Goal: Task Accomplishment & Management: Use online tool/utility

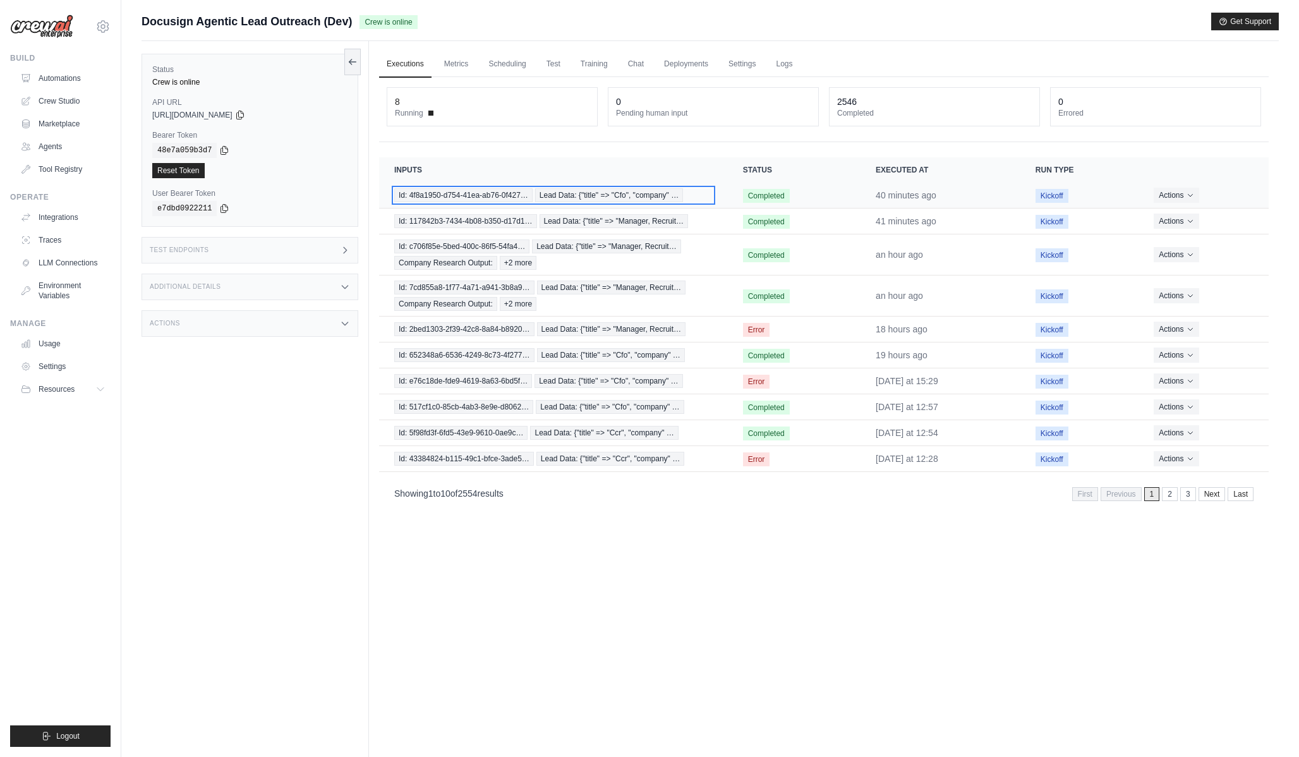
click at [609, 198] on span "Lead Data: {"title" => "Cfo", "company" …" at bounding box center [609, 195] width 148 height 14
click at [494, 188] on td "Id: 4f8a1950-d754-41ea-ab76-0f427… Lead Data: {"title" => "Cfo", "company" …" at bounding box center [553, 196] width 349 height 26
click at [494, 194] on span "Id: 4f8a1950-d754-41ea-ab76-0f427…" at bounding box center [463, 195] width 138 height 14
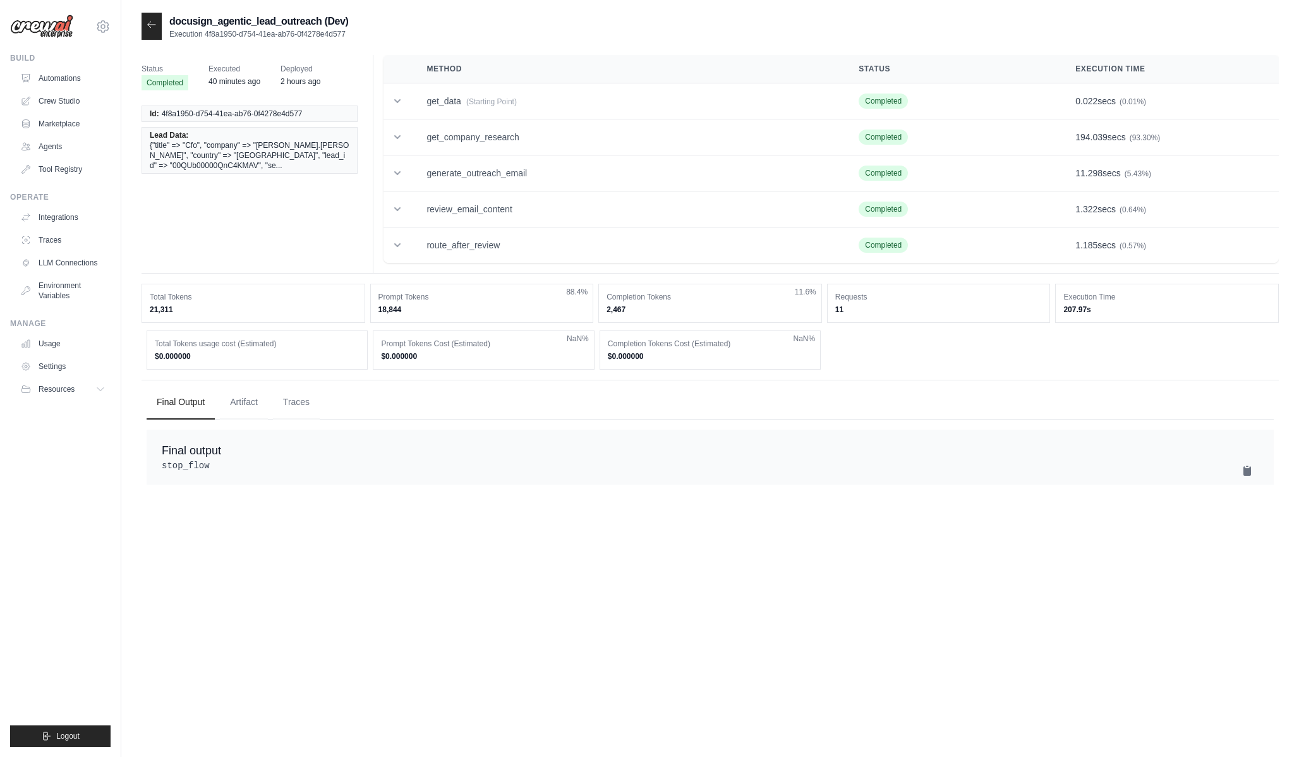
click at [452, 63] on th "Method" at bounding box center [627, 69] width 432 height 28
click at [446, 97] on td "get_data (Starting Point)" at bounding box center [627, 101] width 432 height 36
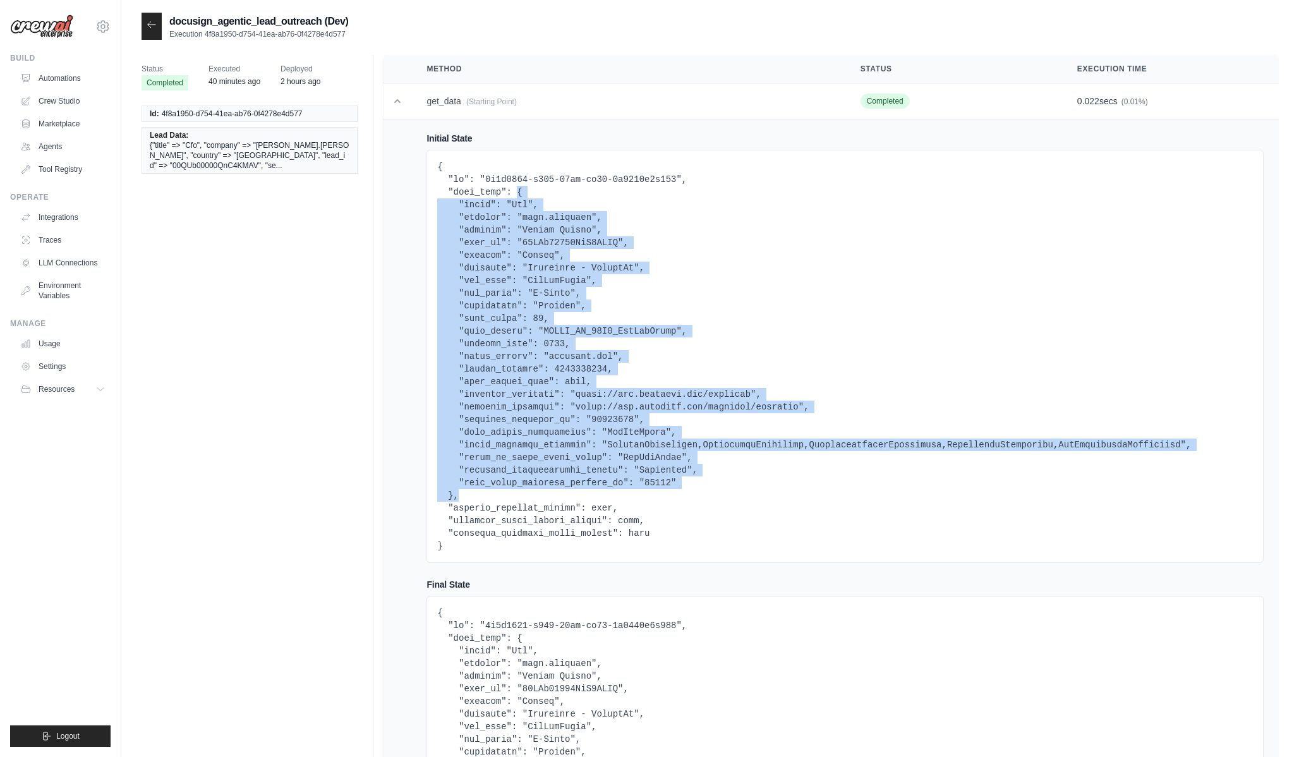
drag, startPoint x: 518, startPoint y: 196, endPoint x: 456, endPoint y: 492, distance: 302.2
click at [456, 491] on pre at bounding box center [845, 357] width 816 height 392
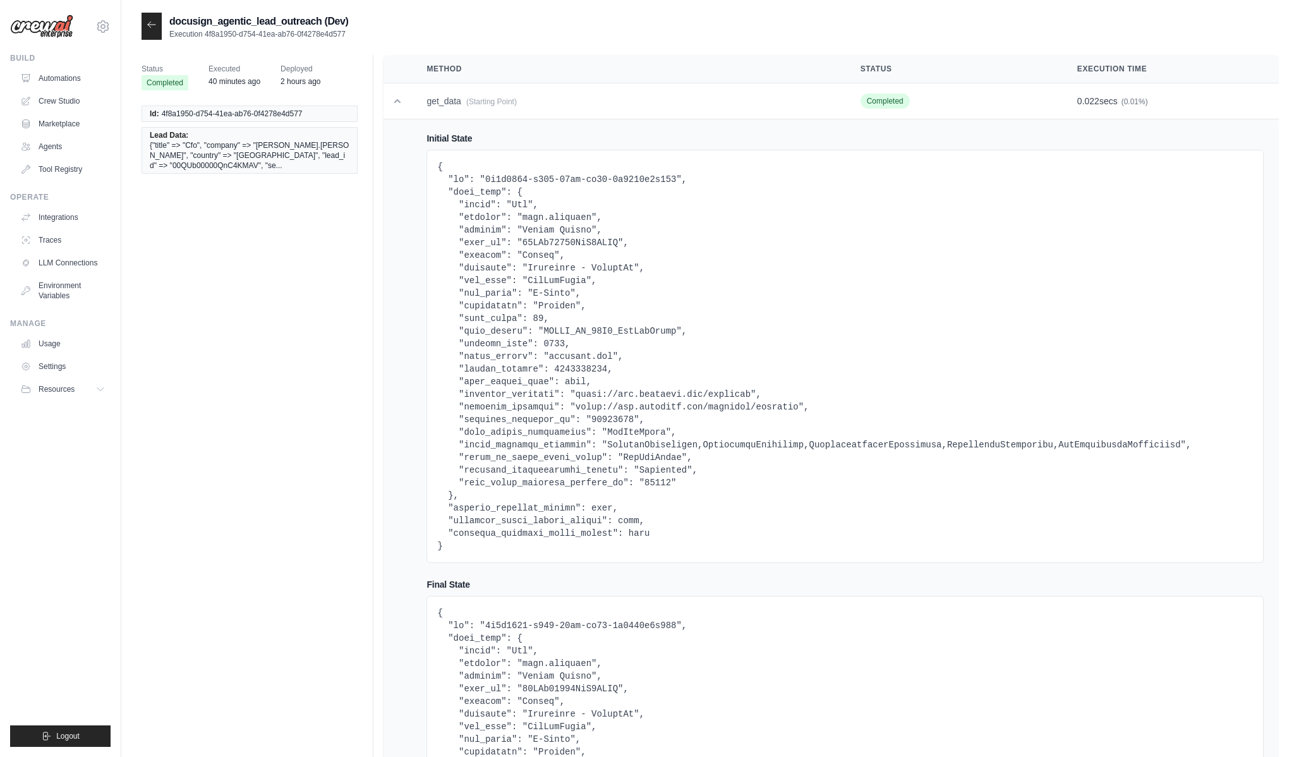
click at [455, 492] on pre at bounding box center [845, 357] width 816 height 392
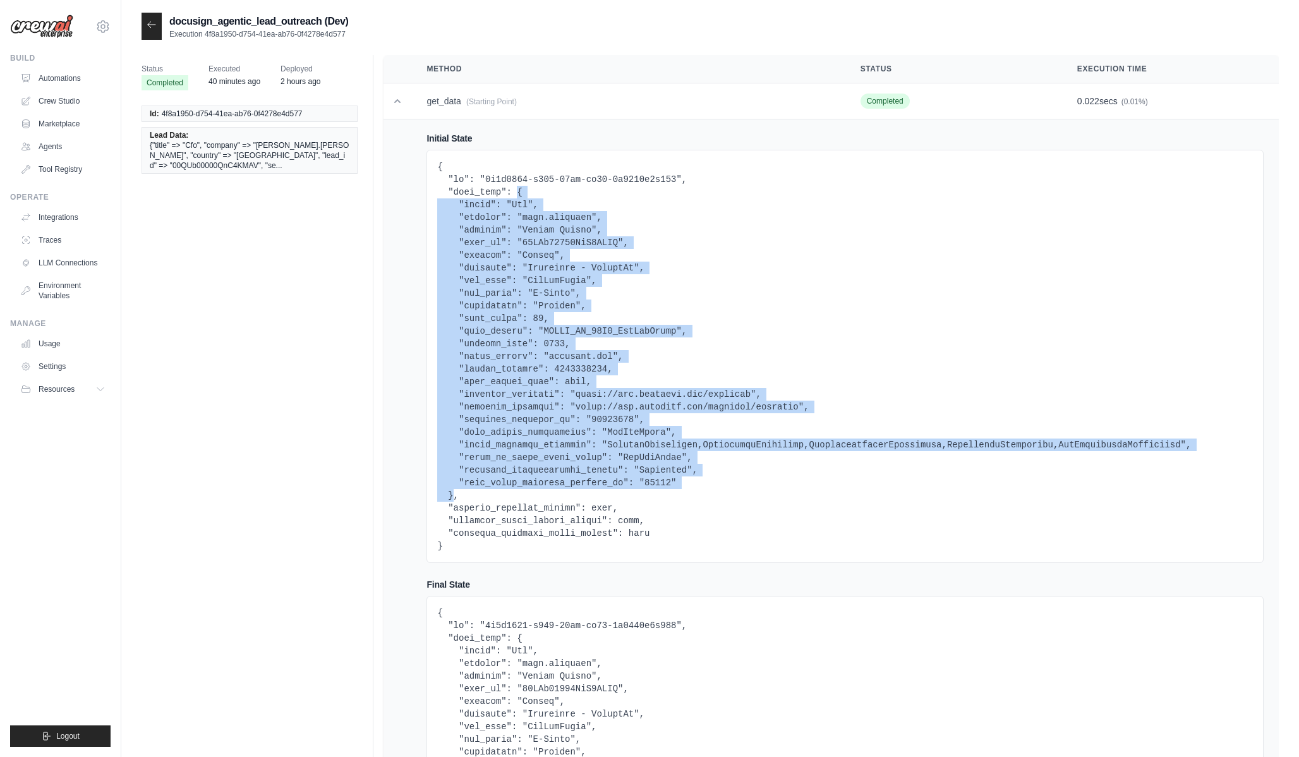
drag, startPoint x: 451, startPoint y: 492, endPoint x: 516, endPoint y: 193, distance: 305.3
click at [516, 193] on pre at bounding box center [845, 357] width 816 height 392
copy pre "{ "title": "Cfo", "company": "jeff.donofrio", "country": "United States", "lead…"
click at [155, 27] on icon at bounding box center [152, 25] width 10 height 10
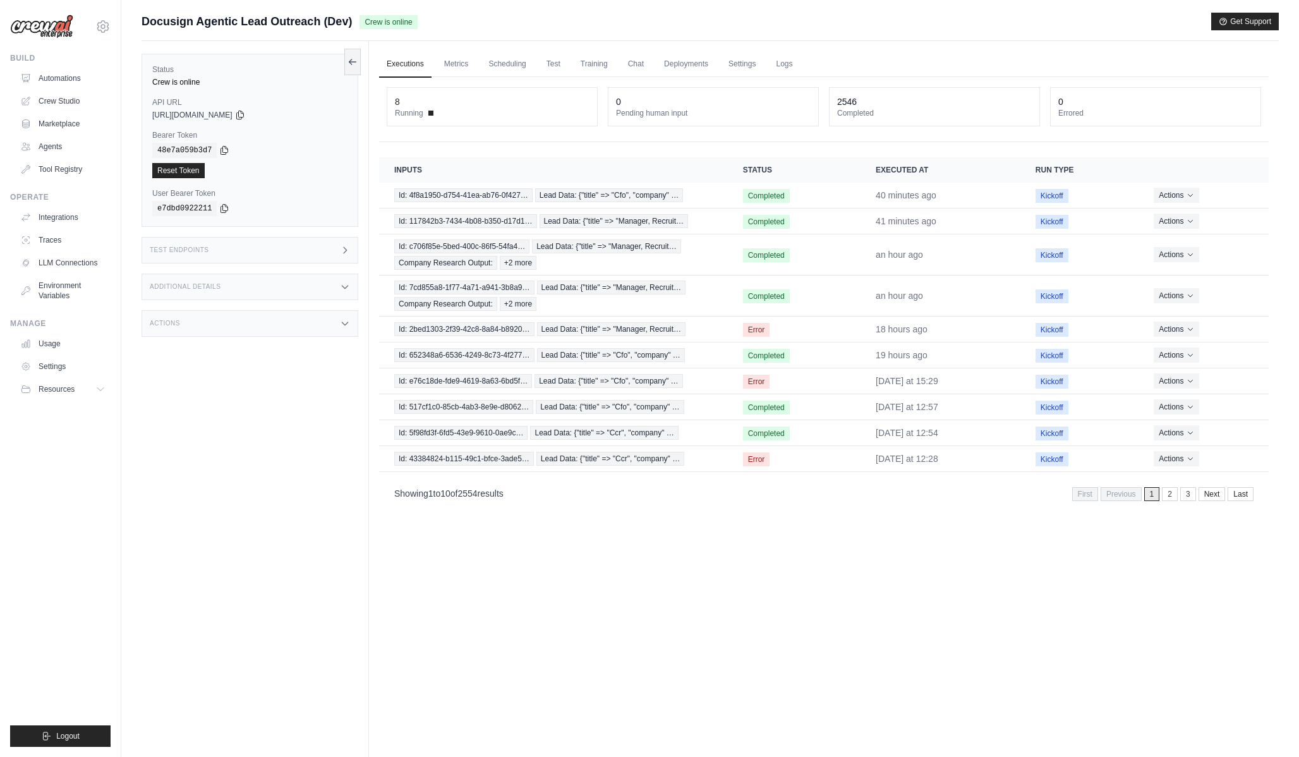
click at [180, 286] on h3 "Additional Details" at bounding box center [185, 287] width 71 height 8
click at [198, 252] on h3 "Test Endpoints" at bounding box center [179, 250] width 59 height 8
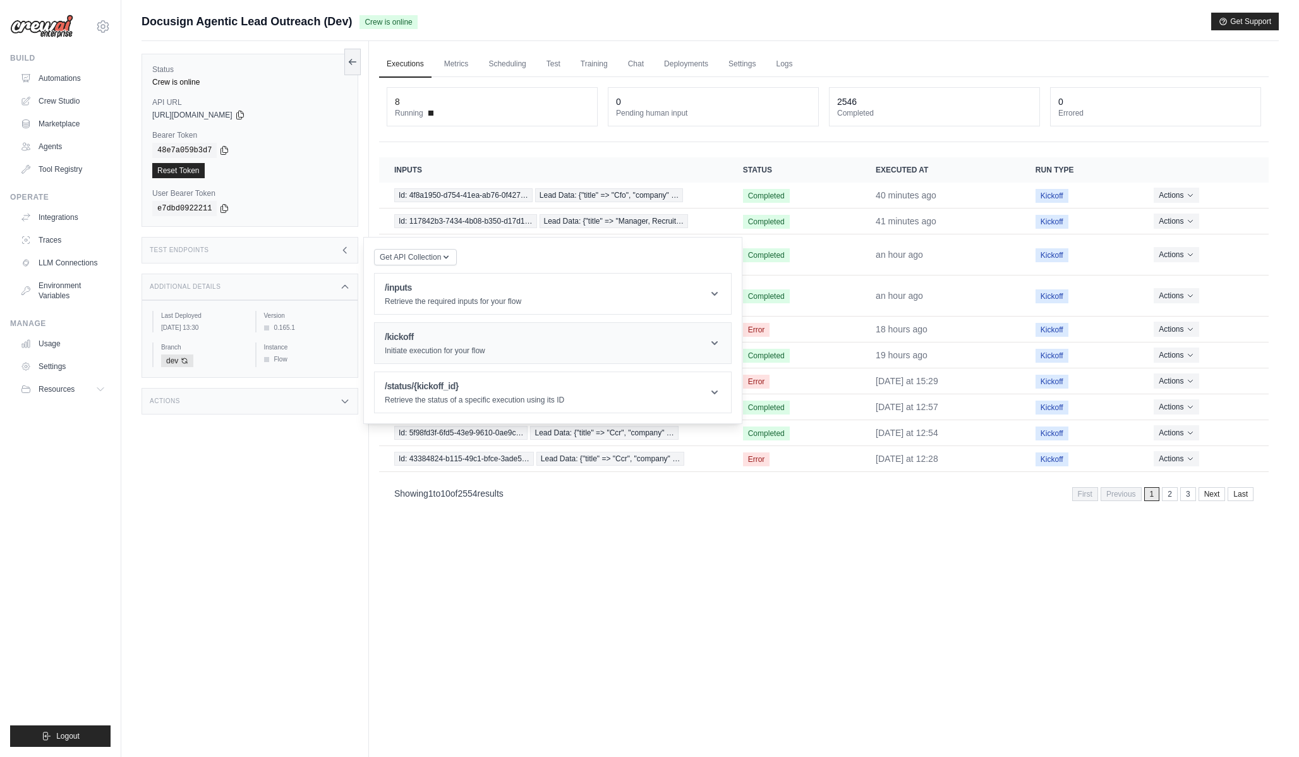
click at [430, 340] on h1 "/kickoff" at bounding box center [435, 337] width 100 height 13
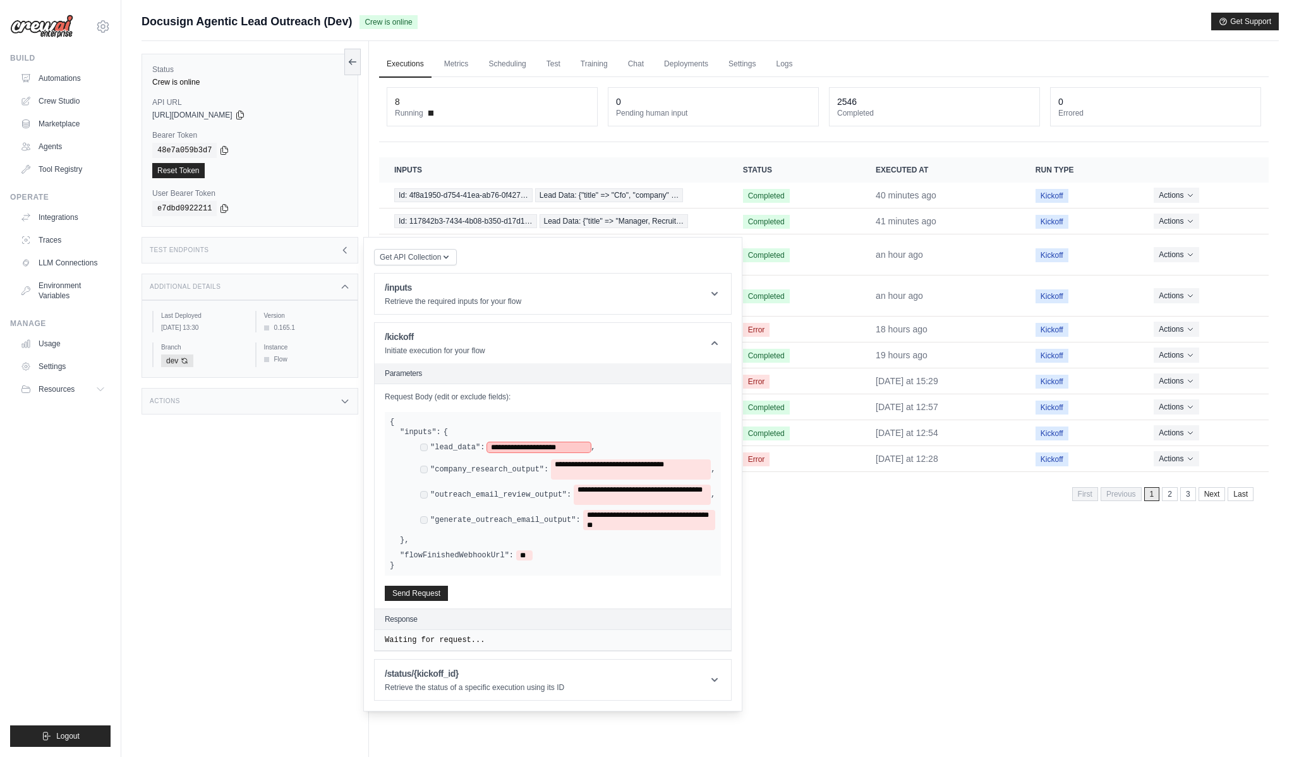
click at [563, 450] on span "**********" at bounding box center [539, 447] width 104 height 10
paste span
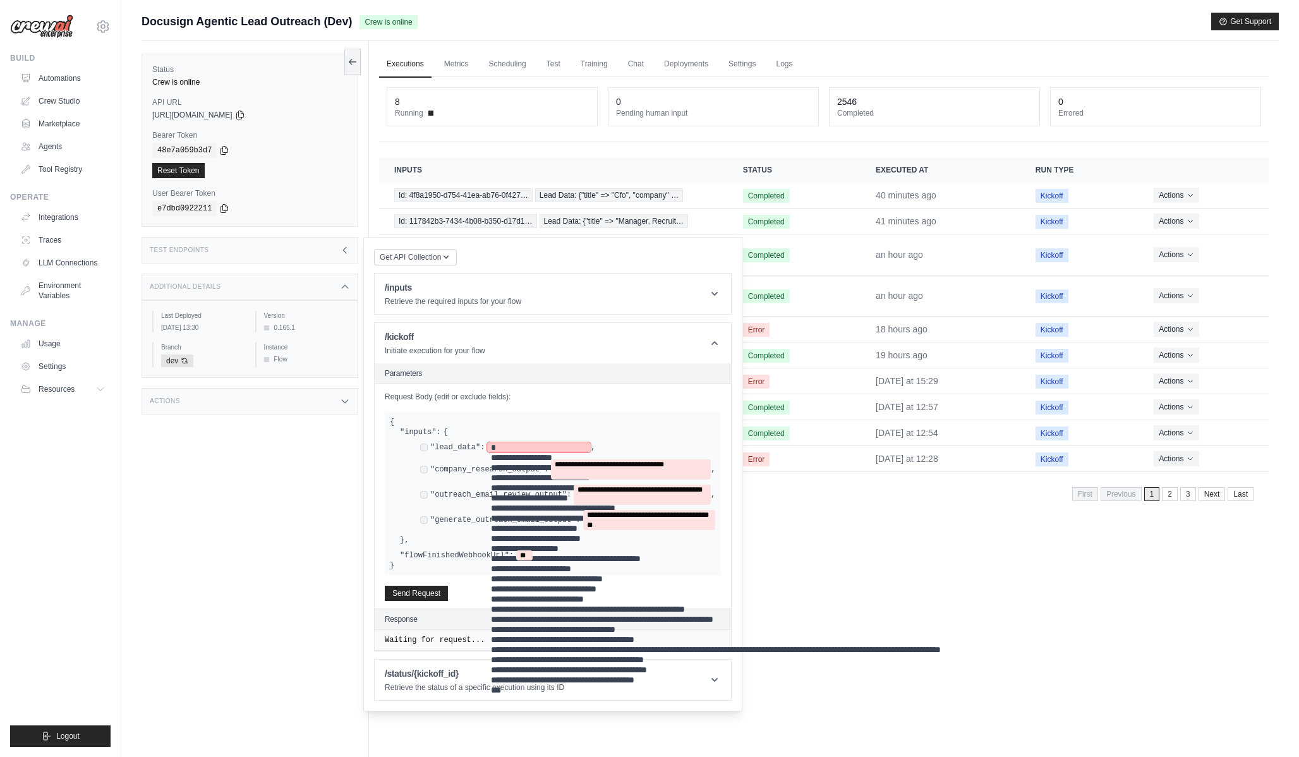
click at [634, 475] on pre "**********" at bounding box center [787, 573] width 592 height 263
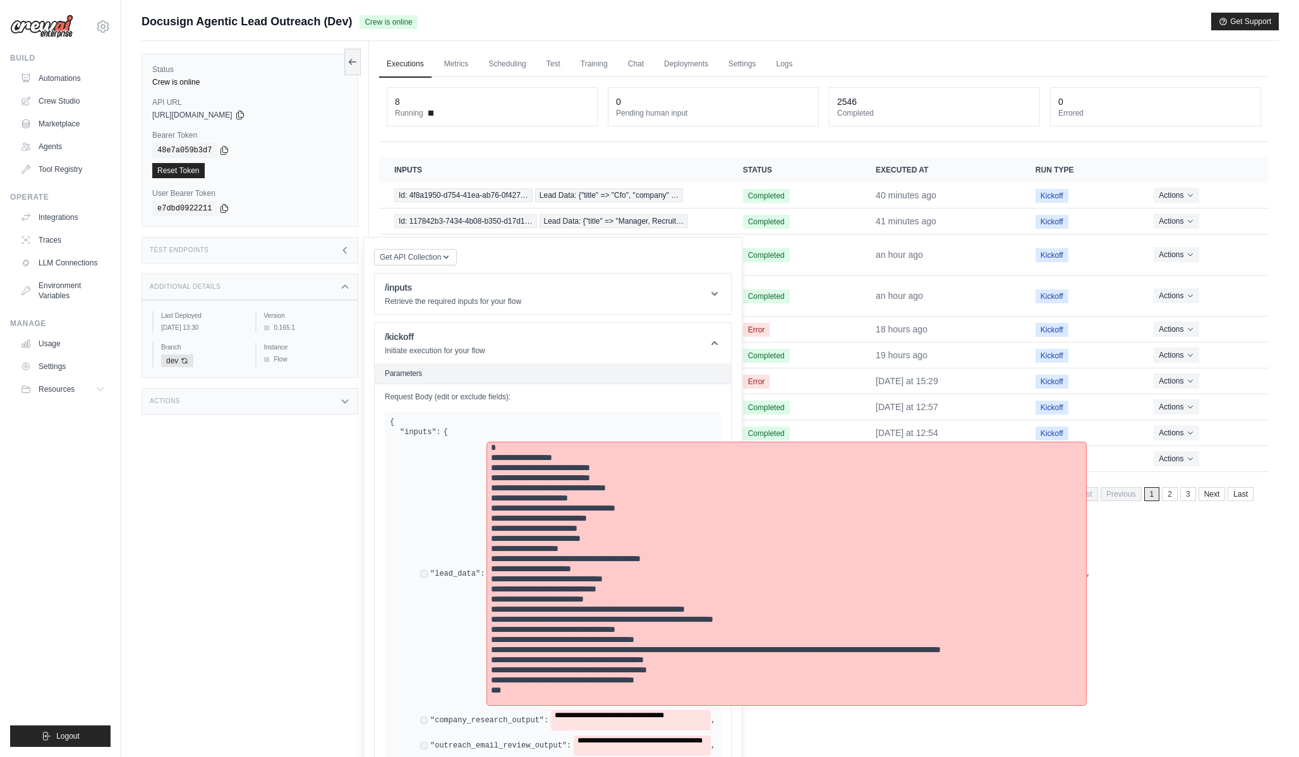
scroll to position [205, 0]
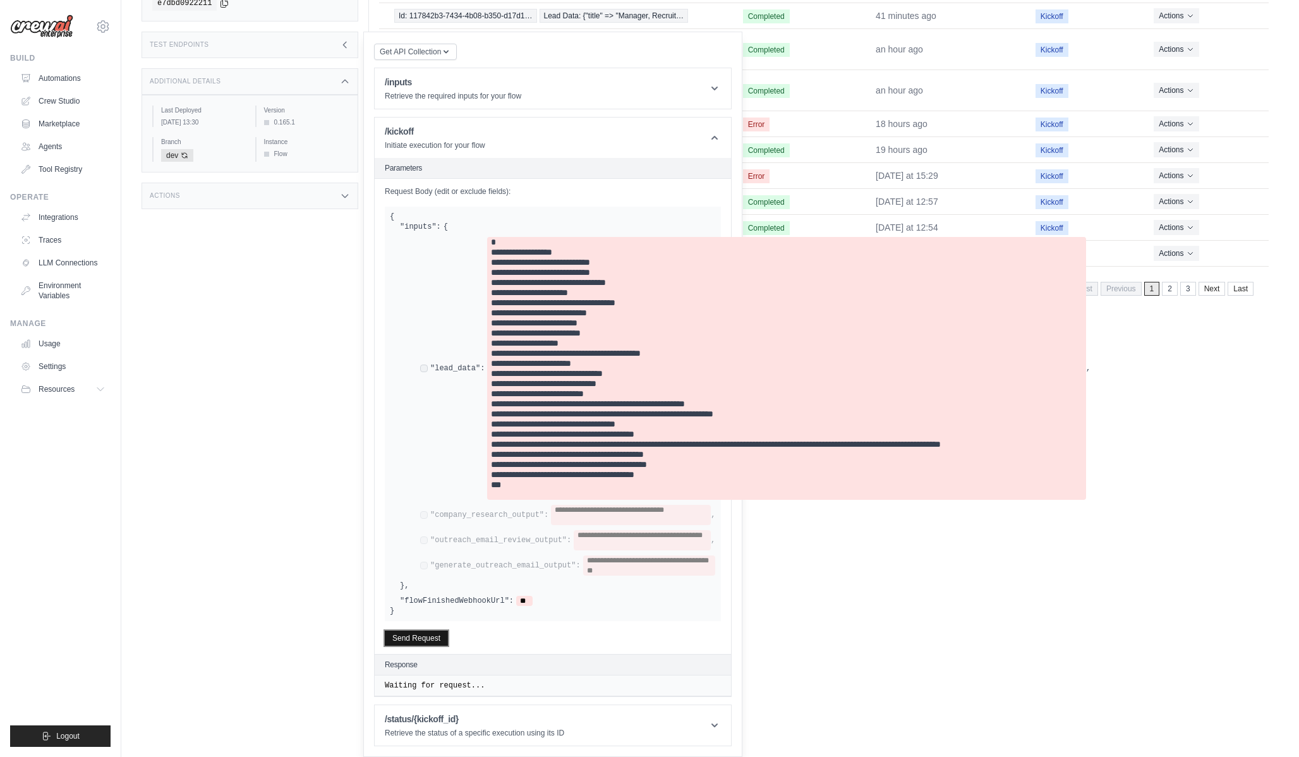
click at [420, 635] on button "Send Request" at bounding box center [416, 638] width 63 height 15
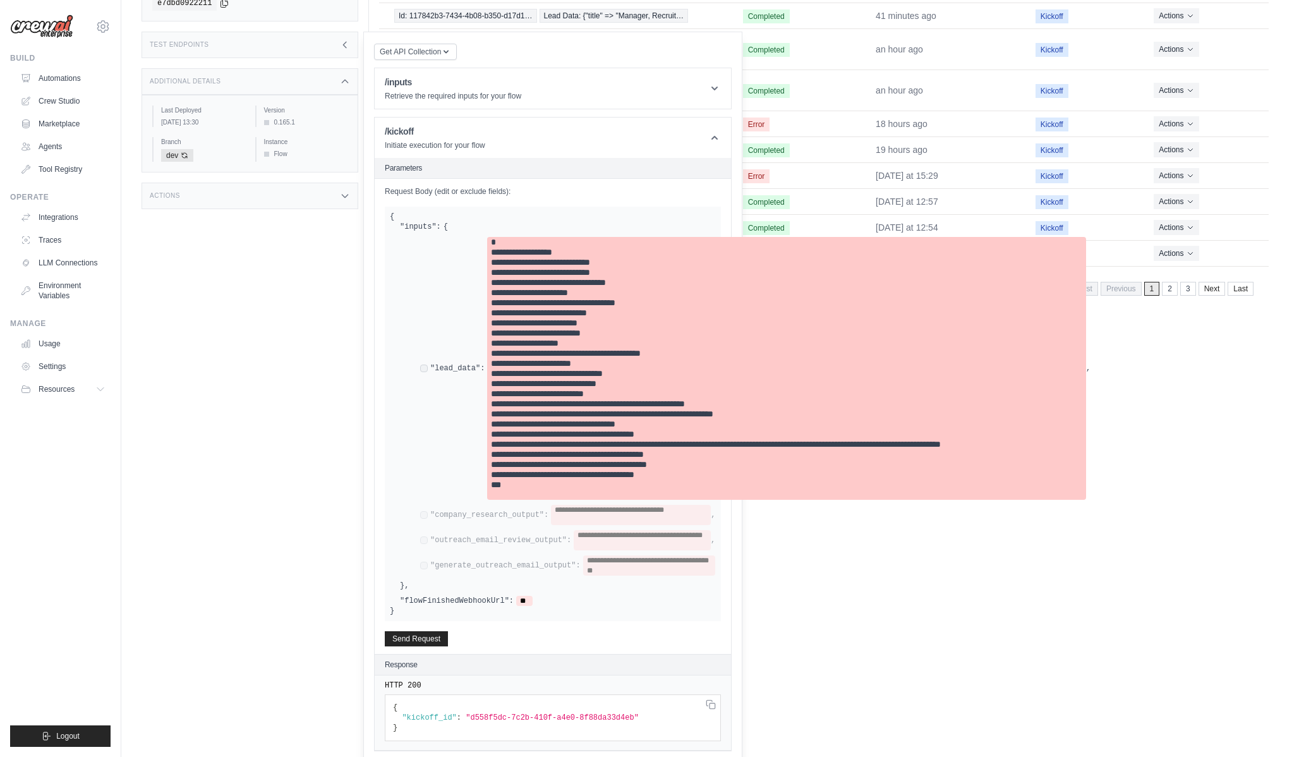
scroll to position [260, 0]
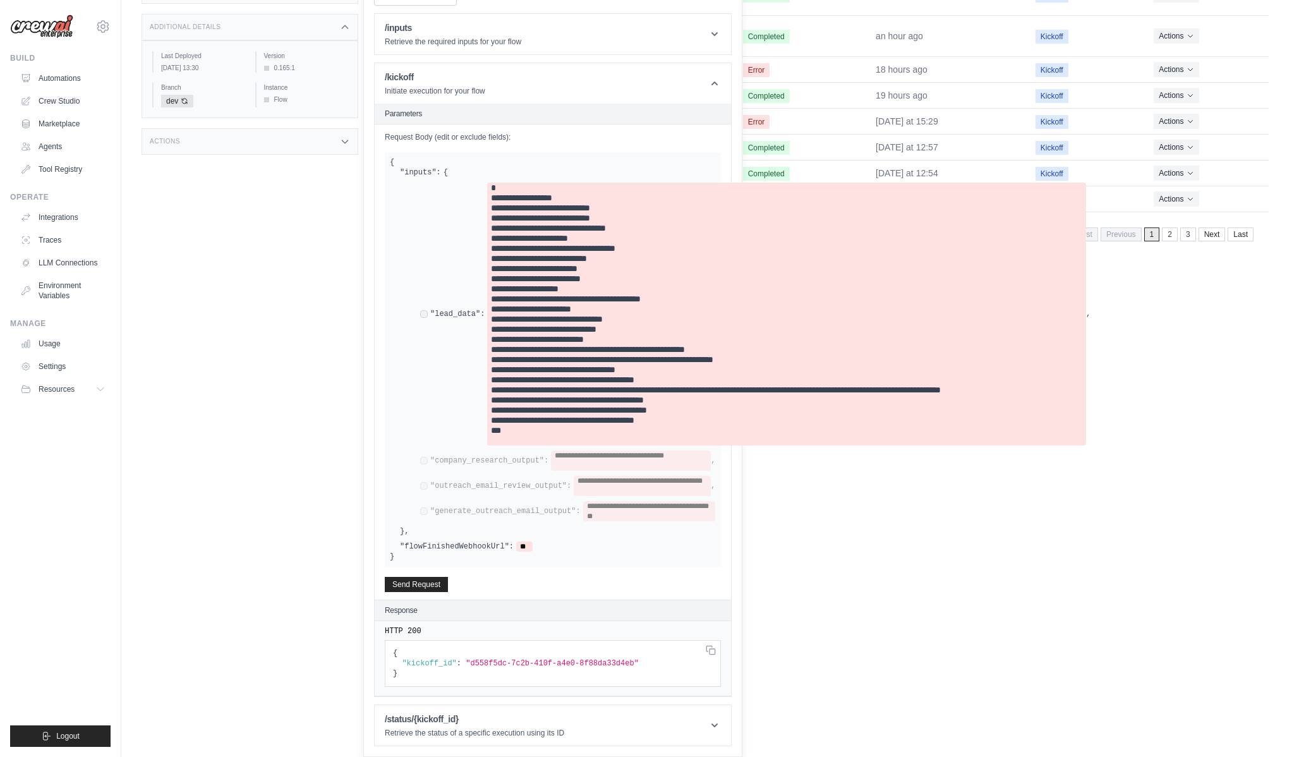
click at [495, 657] on pre "{ "kickoff_id" : "d558f5dc-7c2b-410f-a4e0-8f88da33d4eb" }" at bounding box center [553, 663] width 336 height 47
drag, startPoint x: 495, startPoint y: 657, endPoint x: 538, endPoint y: 657, distance: 43.0
click at [502, 657] on pre "{ "kickoff_id" : "d558f5dc-7c2b-410f-a4e0-8f88da33d4eb" }" at bounding box center [553, 663] width 336 height 47
click at [564, 659] on span ""d558f5dc-7c2b-410f-a4e0-8f88da33d4eb"" at bounding box center [552, 663] width 173 height 9
drag, startPoint x: 564, startPoint y: 659, endPoint x: 493, endPoint y: 660, distance: 70.8
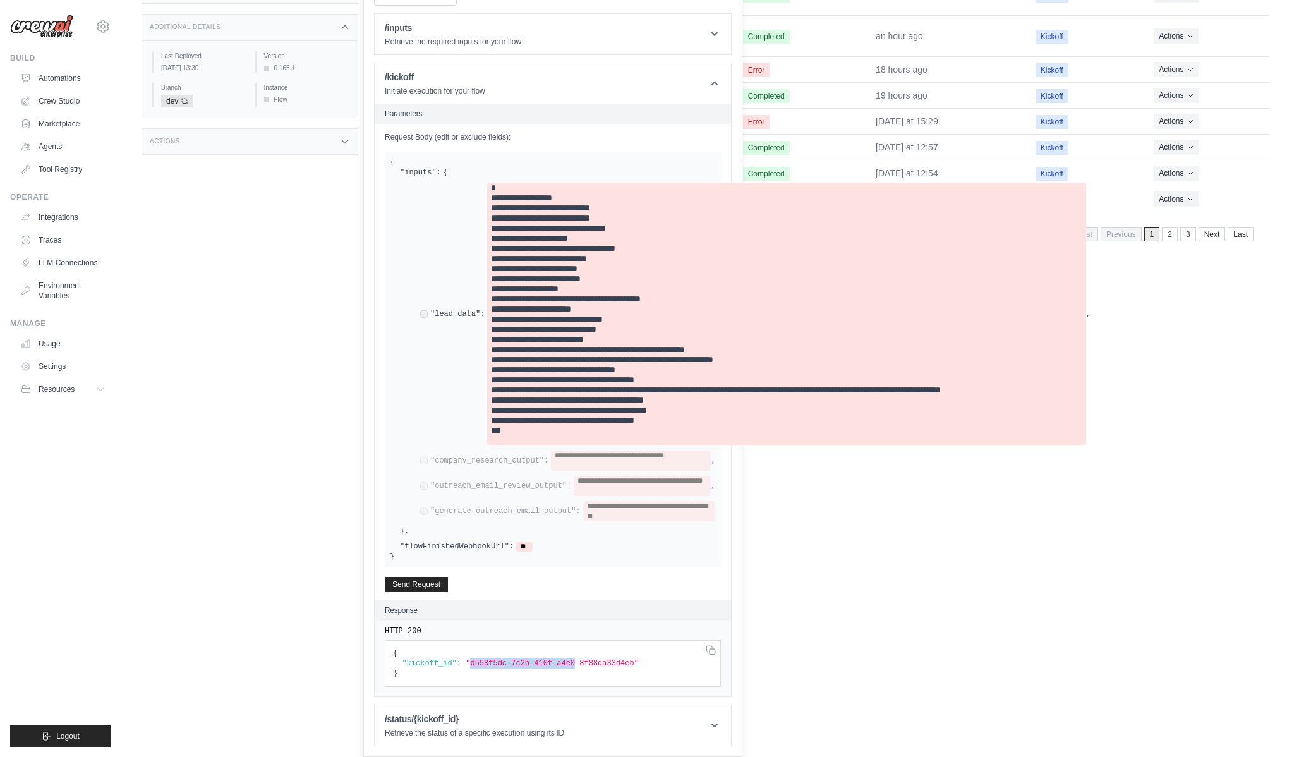
click at [493, 660] on span ""d558f5dc-7c2b-410f-a4e0-8f88da33d4eb"" at bounding box center [552, 663] width 173 height 9
drag, startPoint x: 493, startPoint y: 660, endPoint x: 607, endPoint y: 659, distance: 114.4
click at [607, 659] on span ""d558f5dc-7c2b-410f-a4e0-8f88da33d4eb"" at bounding box center [552, 663] width 173 height 9
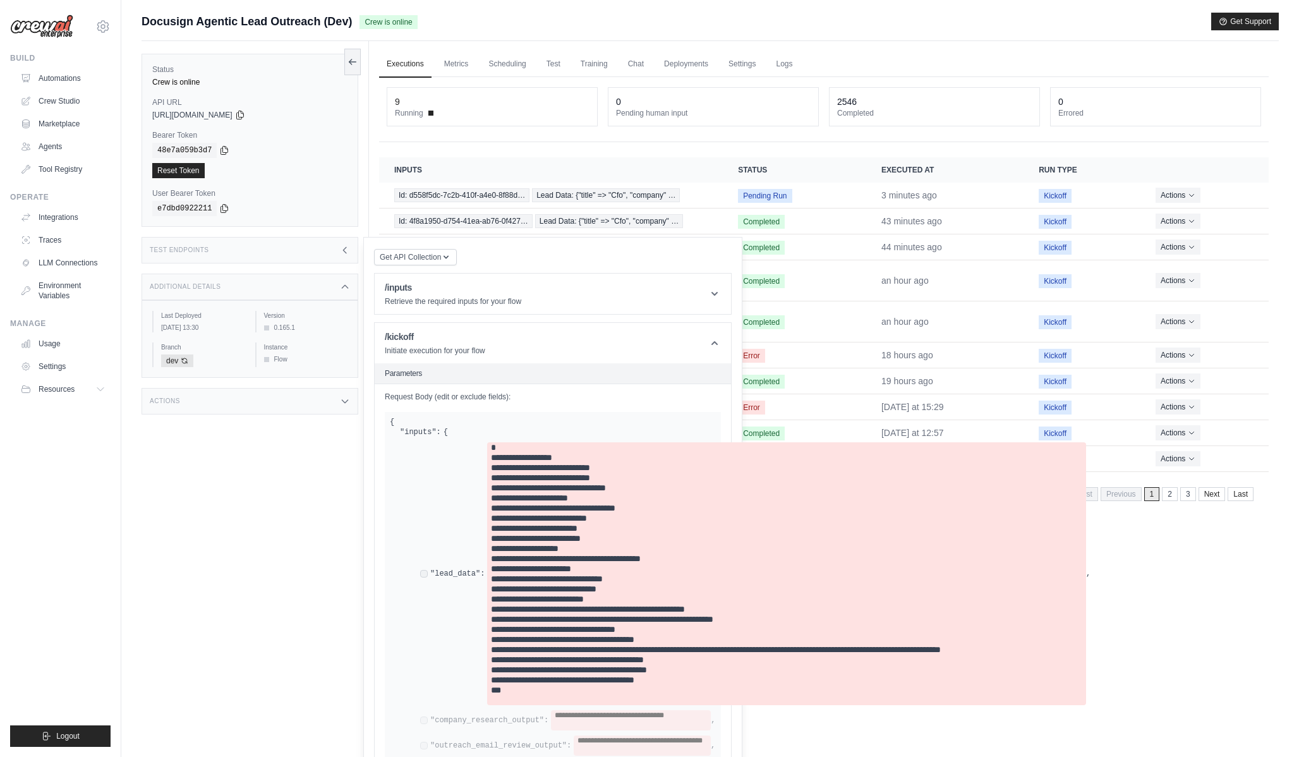
click at [272, 410] on div "Actions" at bounding box center [250, 401] width 217 height 27
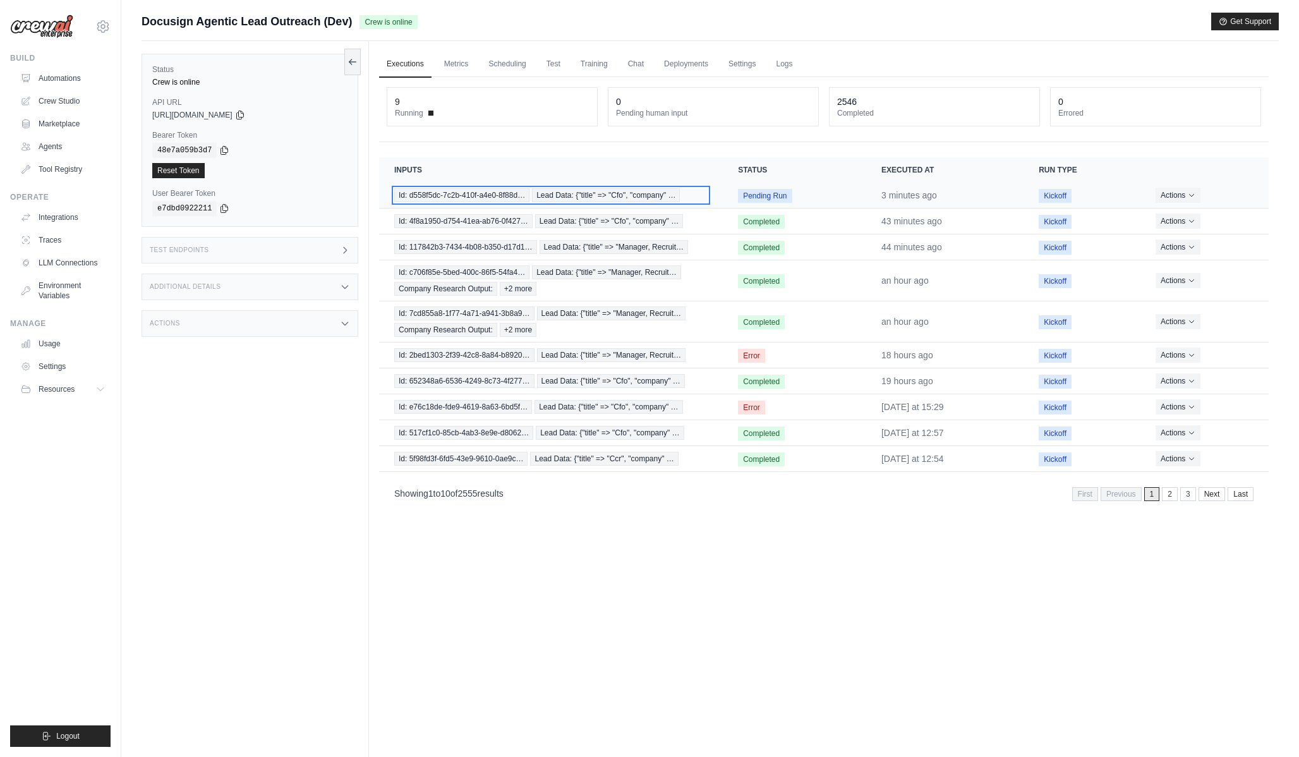
click at [636, 200] on span "Lead Data: {"title" => "Cfo", "company" …" at bounding box center [606, 195] width 148 height 14
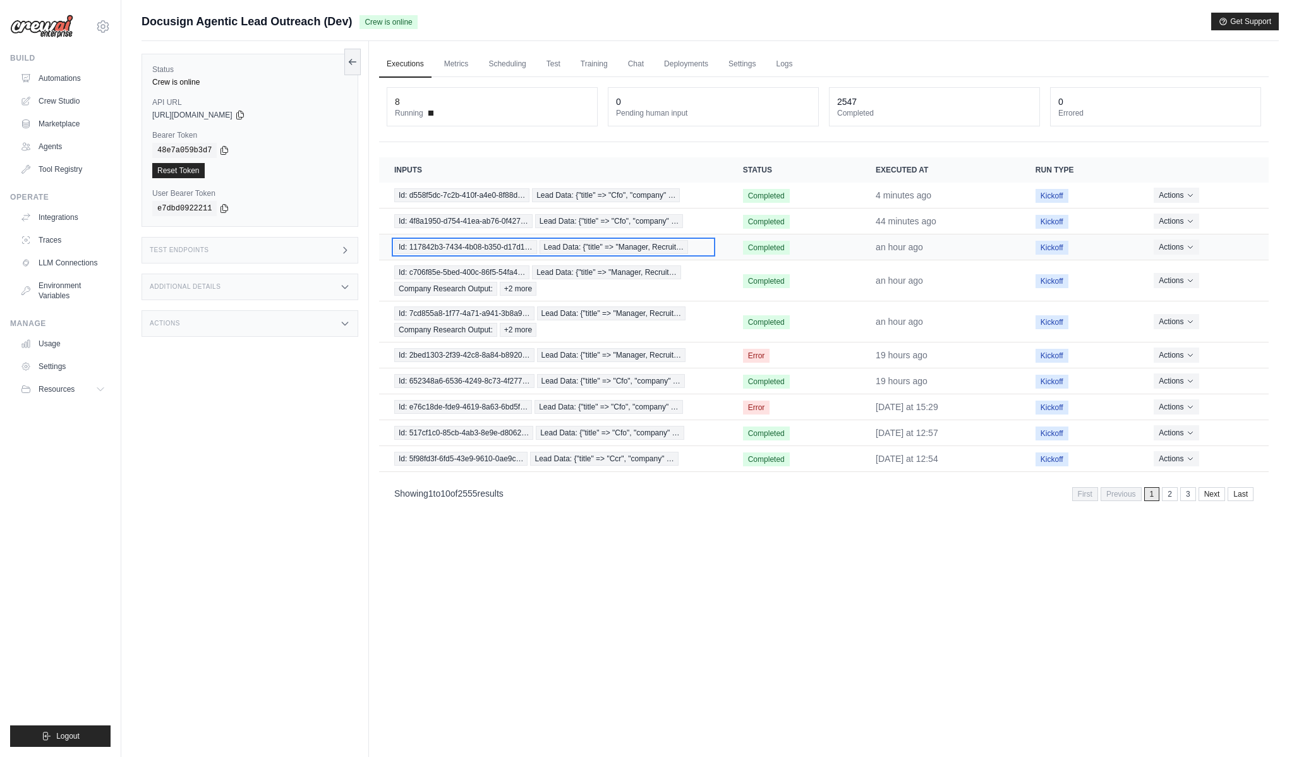
click at [628, 245] on span "Lead Data: {"title" => "Manager, Recruit…" at bounding box center [614, 247] width 149 height 14
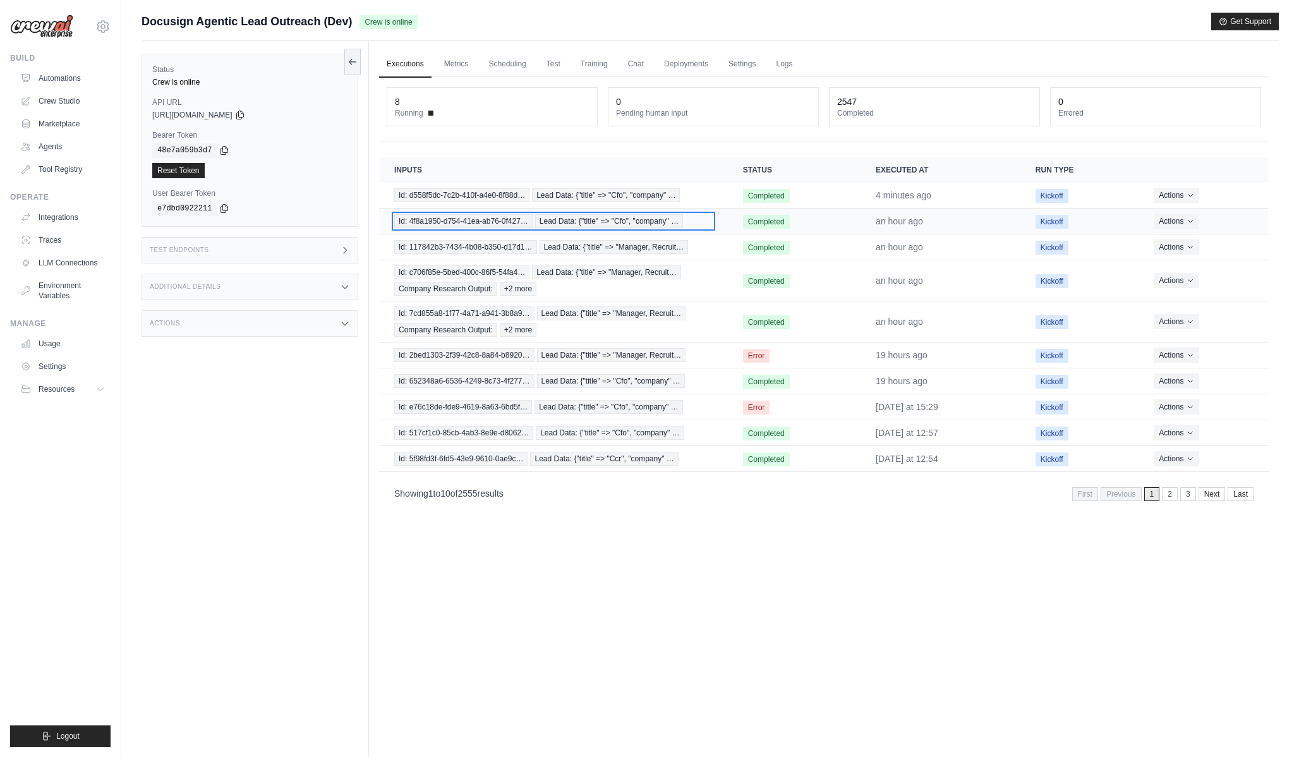
click at [648, 226] on span "Lead Data: {"title" => "Cfo", "company" …" at bounding box center [609, 221] width 148 height 14
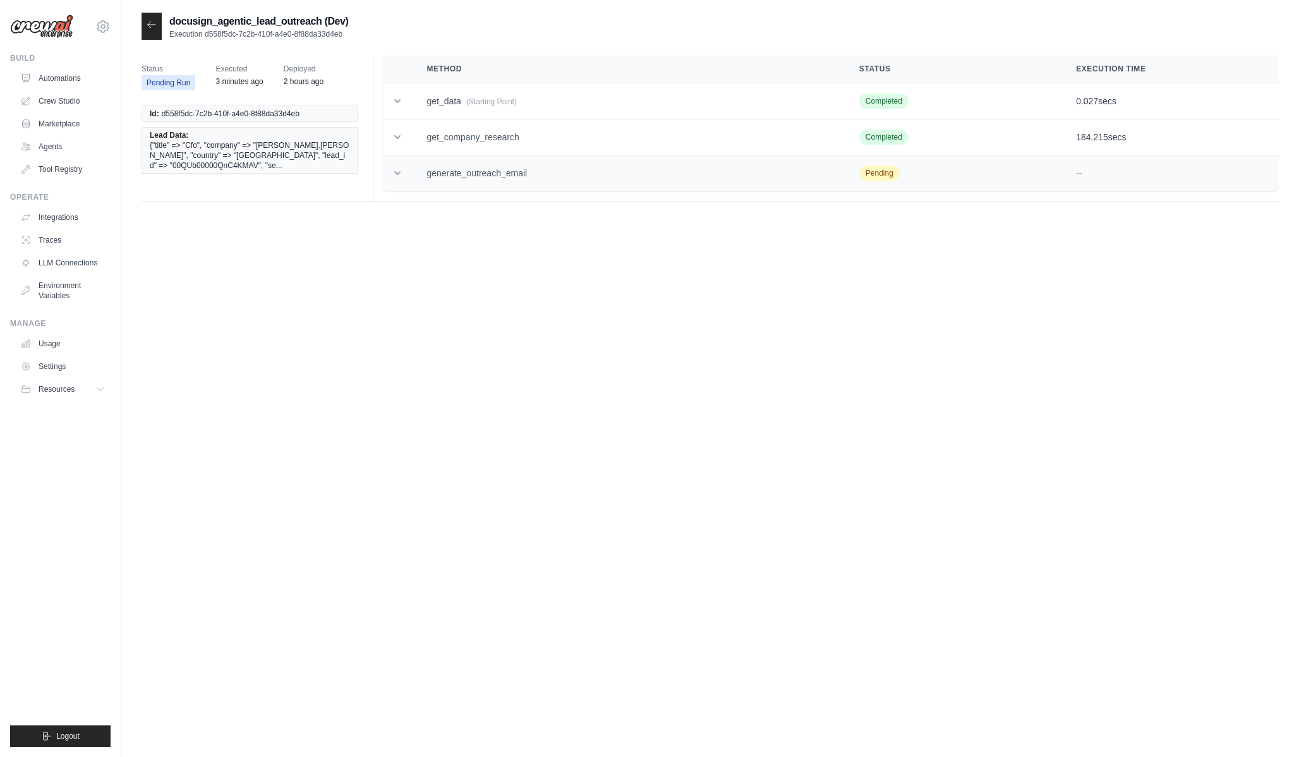
click at [621, 185] on td "generate_outreach_email" at bounding box center [627, 173] width 432 height 36
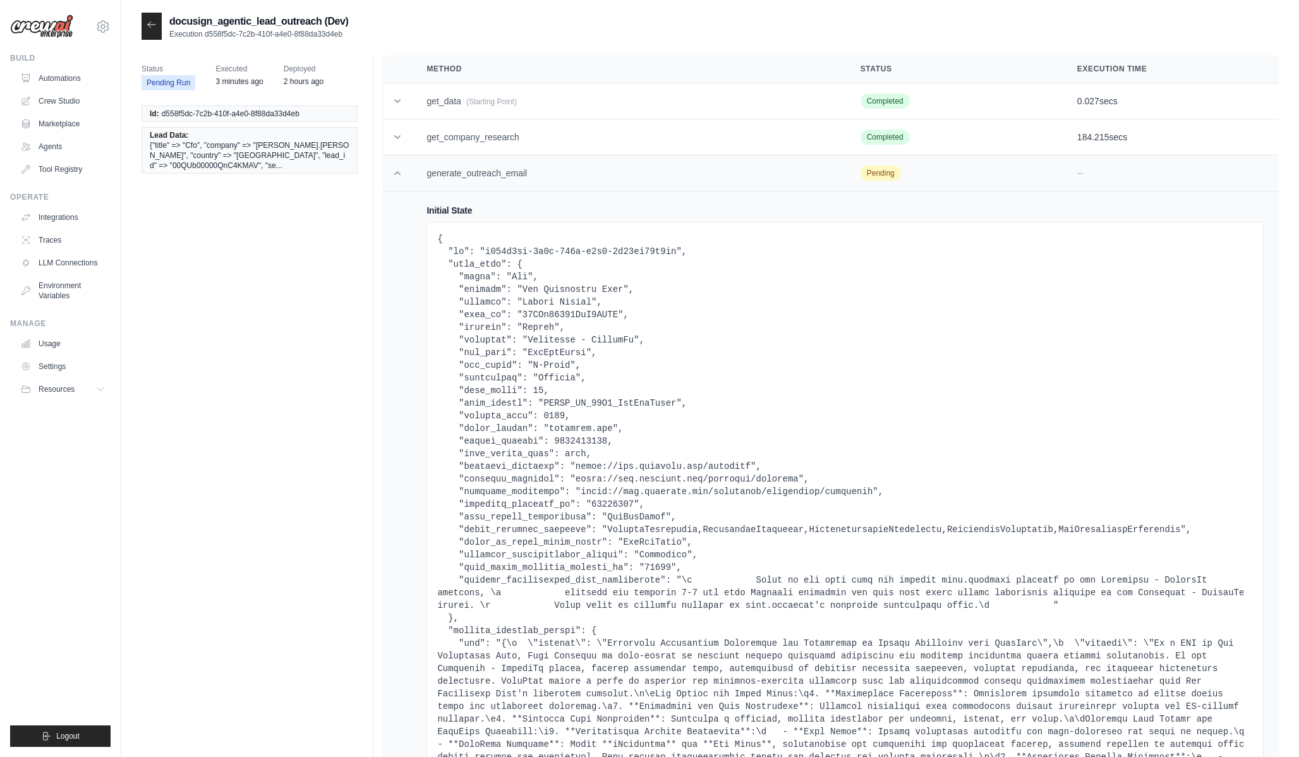
click at [621, 185] on td "generate_outreach_email" at bounding box center [628, 173] width 434 height 36
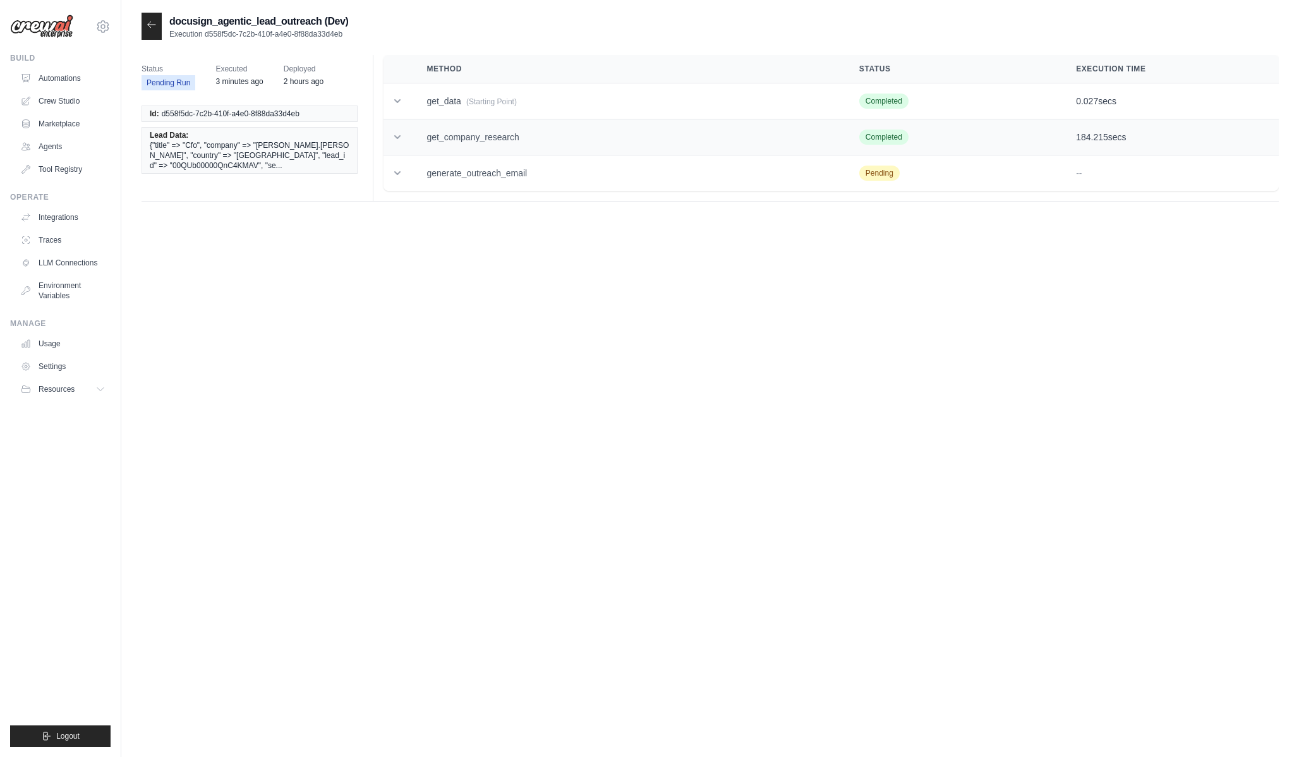
click at [621, 154] on td "get_company_research" at bounding box center [627, 137] width 432 height 36
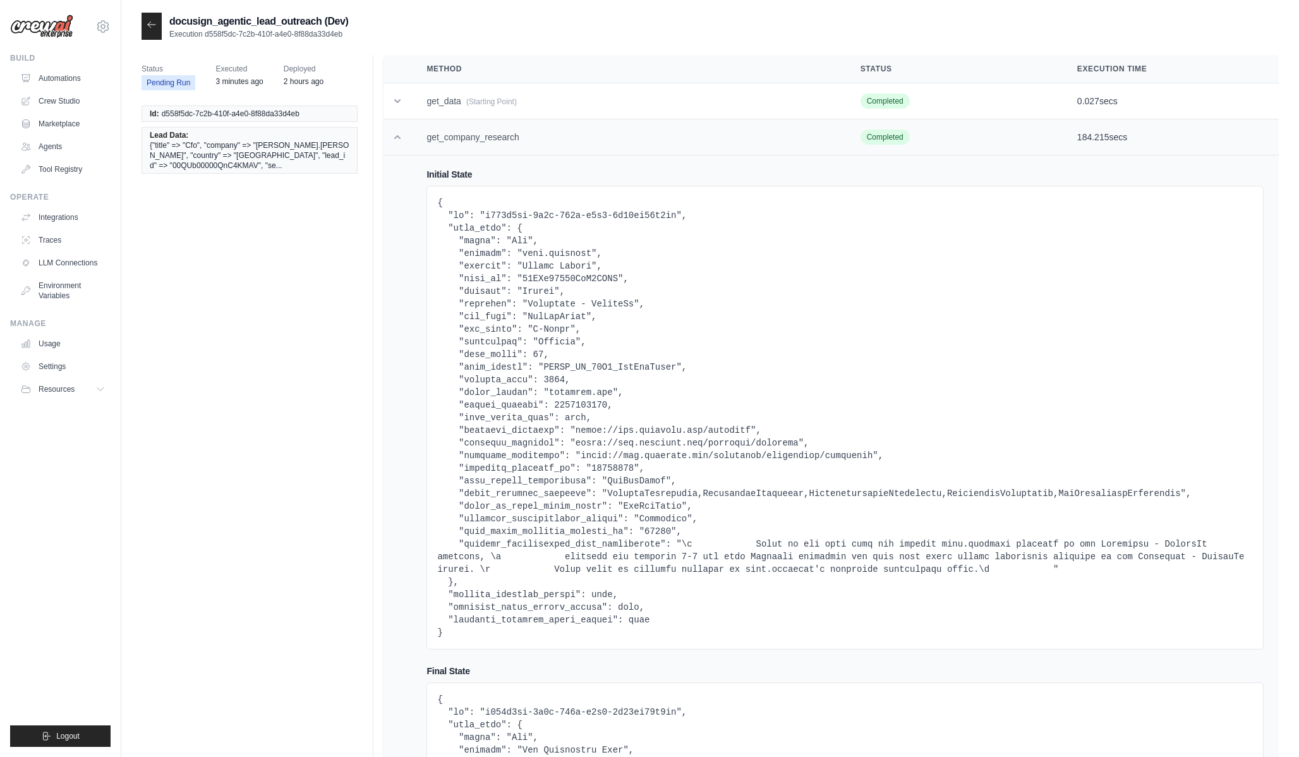
click at [621, 154] on td "get_company_research" at bounding box center [628, 137] width 434 height 36
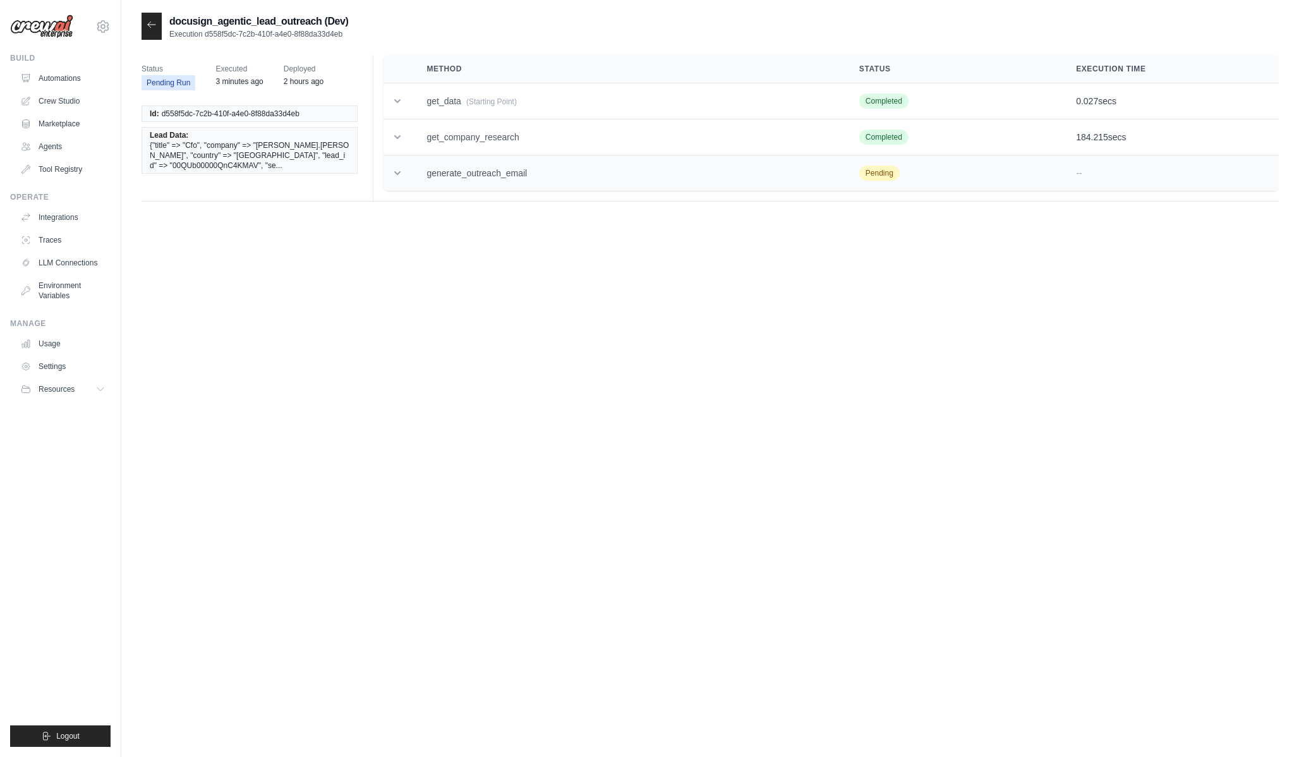
click at [621, 178] on td "generate_outreach_email" at bounding box center [627, 173] width 432 height 36
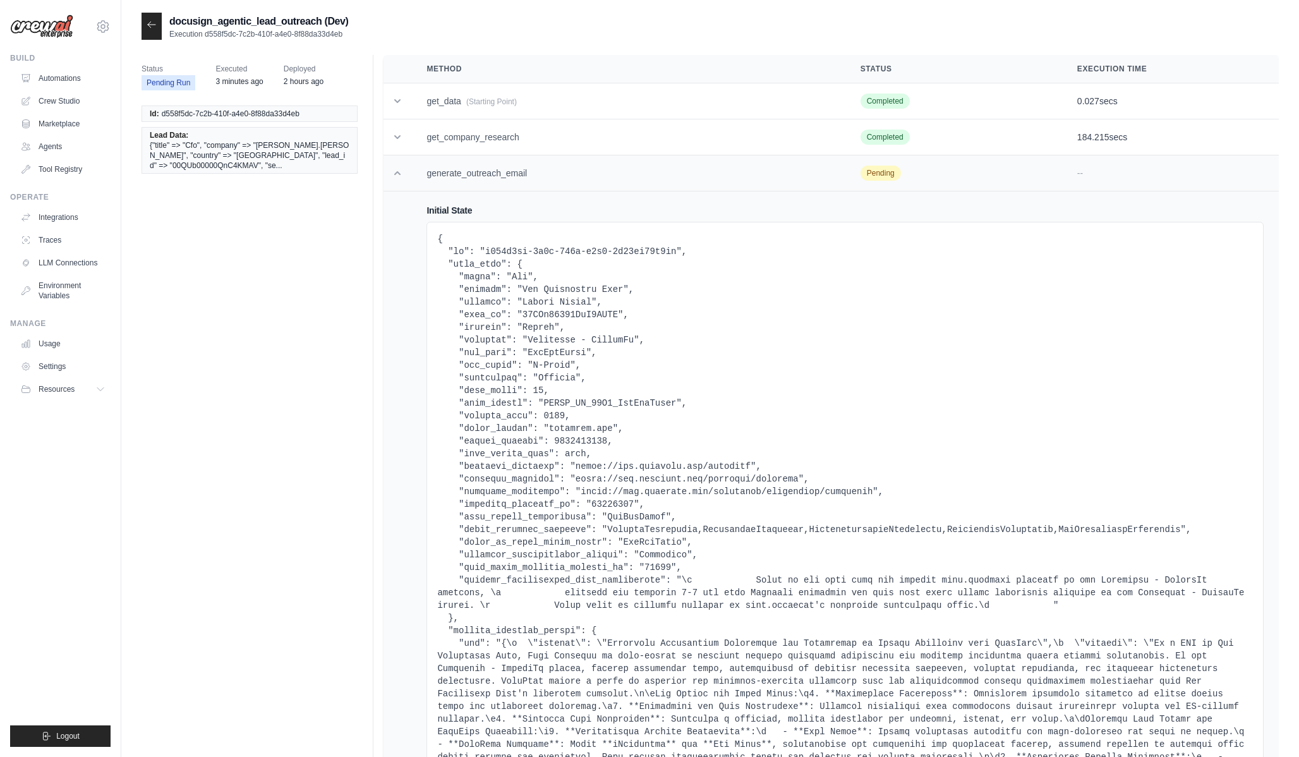
click at [621, 178] on td "generate_outreach_email" at bounding box center [628, 173] width 434 height 36
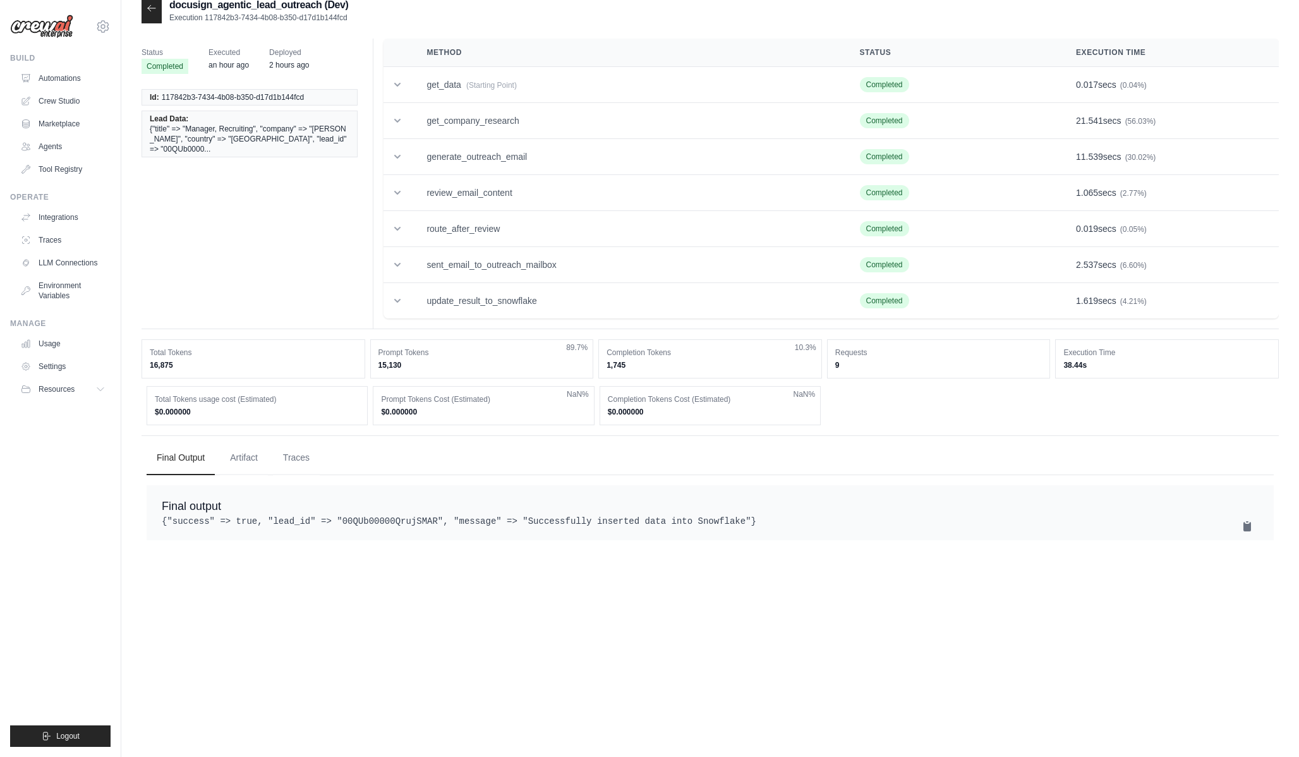
scroll to position [25, 0]
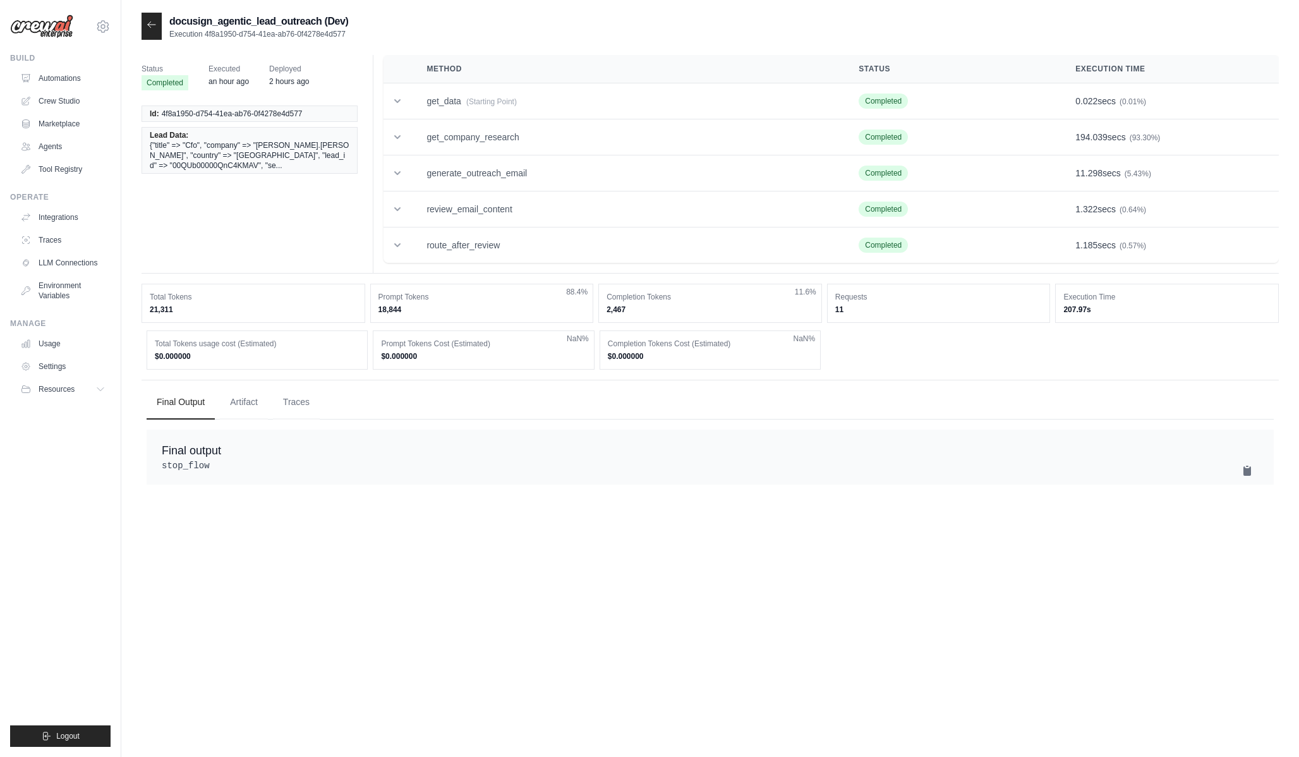
click at [152, 21] on icon at bounding box center [152, 25] width 10 height 10
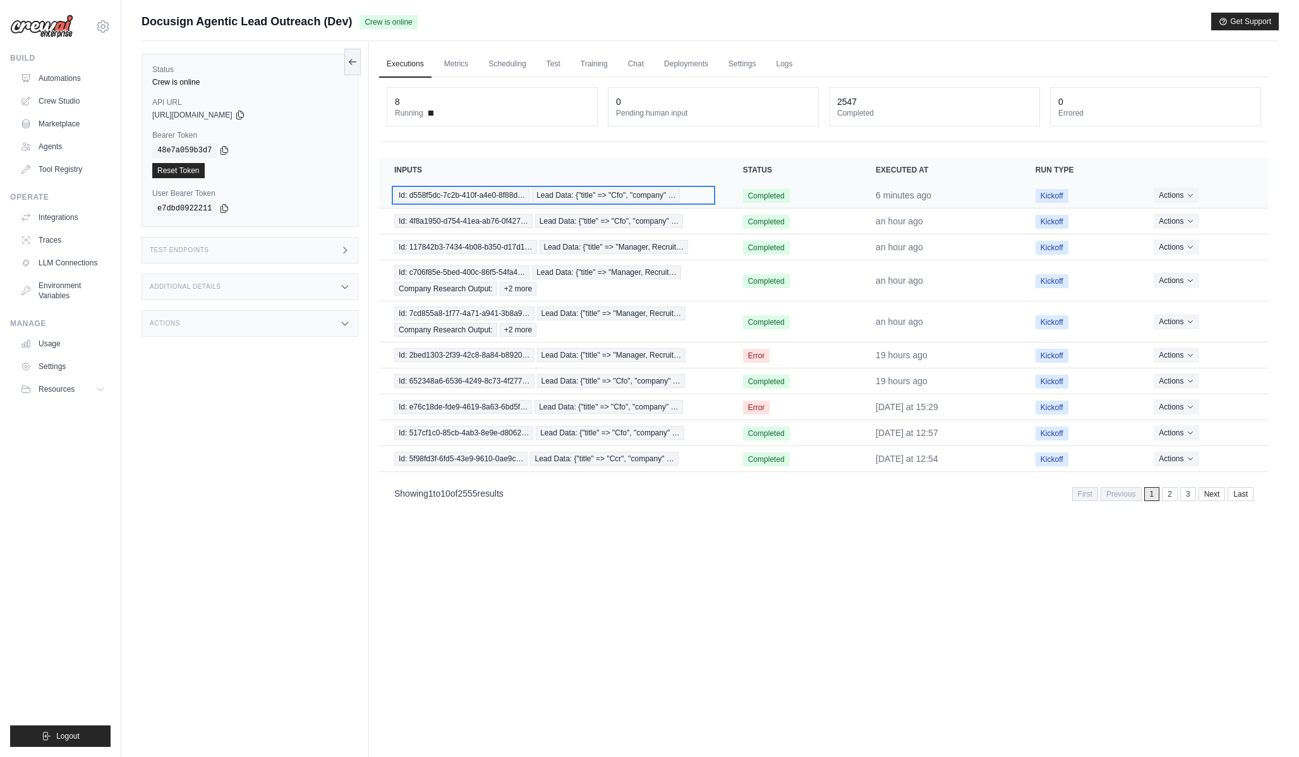
click at [695, 198] on div "Id: d558f5dc-7c2b-410f-a4e0-8f88d… Lead Data: {"title" => "Cfo", "company" …" at bounding box center [553, 195] width 319 height 14
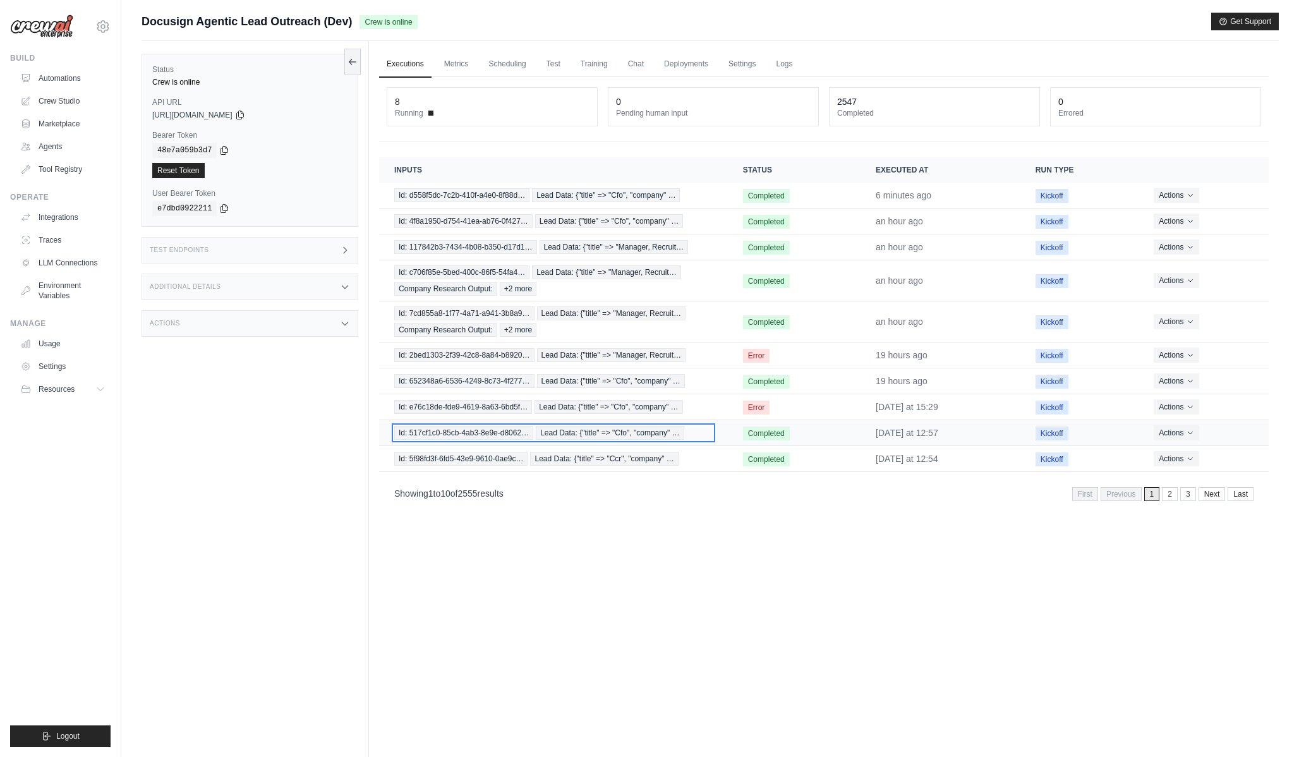
click at [626, 432] on span "Lead Data: {"title" => "Cfo", "company" …" at bounding box center [610, 433] width 148 height 14
click at [731, 196] on td "Completed" at bounding box center [794, 196] width 133 height 26
click at [710, 197] on td "Id: d558f5dc-7c2b-410f-a4e0-8f88d… Lead Data: {"title" => "Cfo", "company" …" at bounding box center [553, 196] width 349 height 26
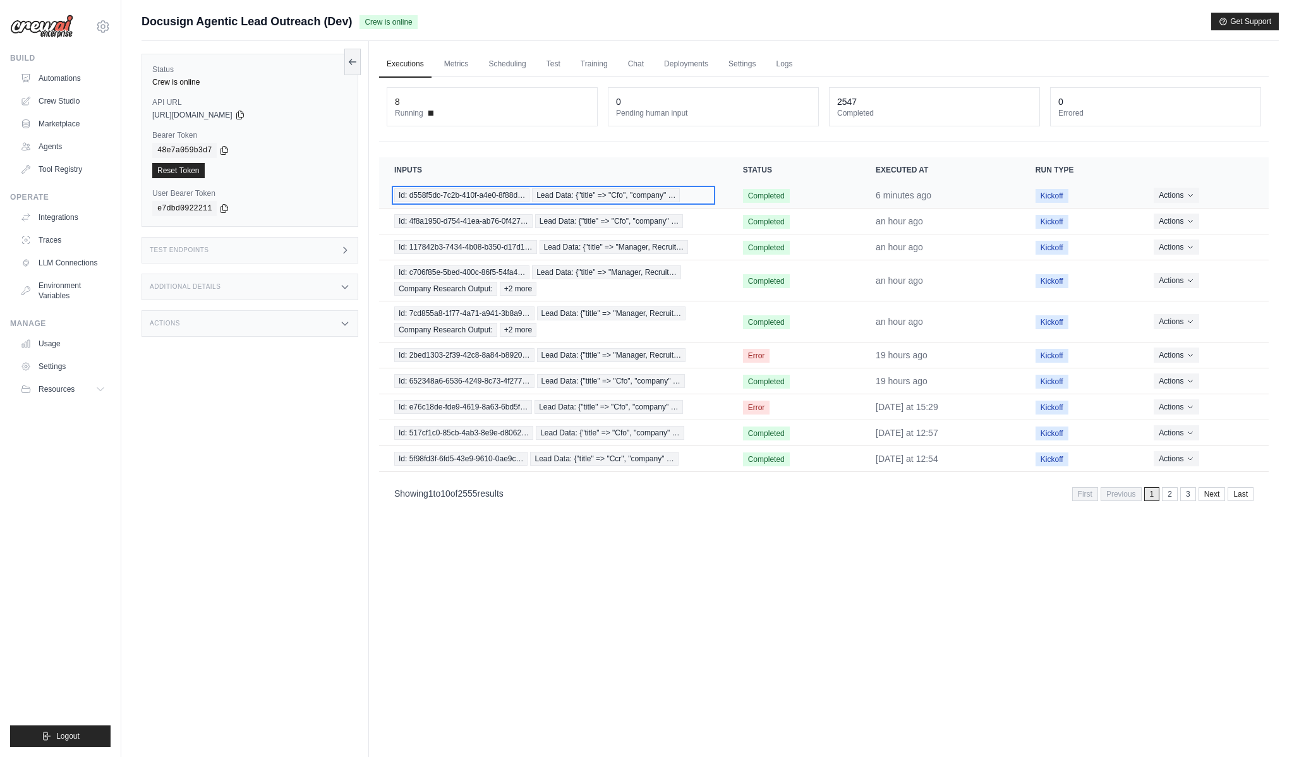
click at [666, 195] on span "Lead Data: {"title" => "Cfo", "company" …" at bounding box center [606, 195] width 148 height 14
click at [464, 196] on span "Id: d558f5dc-7c2b-410f-a4e0-8f88d…" at bounding box center [461, 195] width 135 height 14
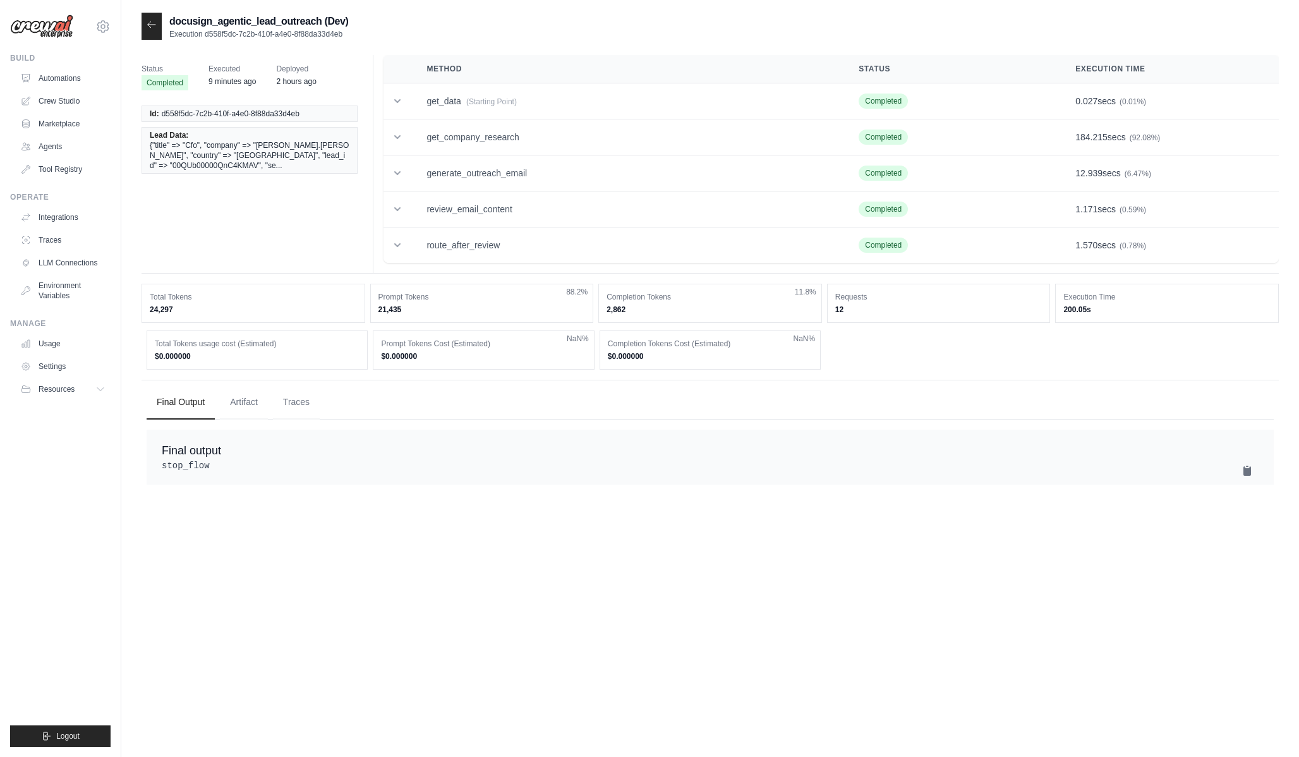
click at [278, 42] on div "Status Completed Executed 9 minutes ago Deployed 2 hours ago Id: d558f5dc-7c2b-…" at bounding box center [711, 266] width 1138 height 453
click at [317, 39] on div "docusign_agentic_lead_outreach (Dev) Execution d558f5dc-7c2b-410f-a4e0-8f88da33…" at bounding box center [245, 26] width 207 height 27
click at [317, 32] on p "Execution d558f5dc-7c2b-410f-a4e0-8f88da33d4eb" at bounding box center [258, 34] width 179 height 10
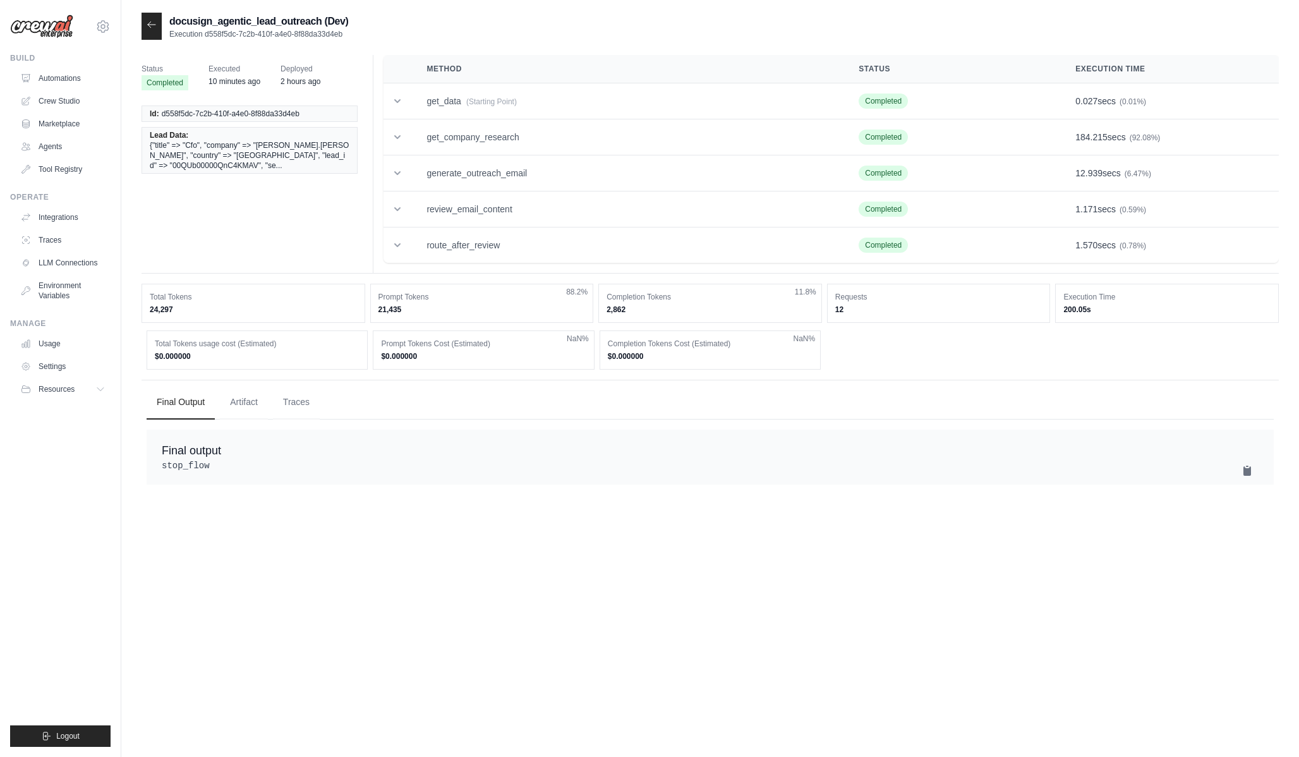
click at [219, 33] on p "Execution d558f5dc-7c2b-410f-a4e0-8f88da33d4eb" at bounding box center [258, 34] width 179 height 10
drag, startPoint x: 219, startPoint y: 33, endPoint x: 351, endPoint y: 33, distance: 132.7
click at [351, 33] on div "docusign_agentic_lead_outreach (Dev) Execution d558f5dc-7c2b-410f-a4e0-8f88da33…" at bounding box center [711, 26] width 1138 height 27
copy div "d558f5dc-7c2b-410f-a4e0-8f88da33d4eb"
click at [514, 83] on td "get_data (Starting Point)" at bounding box center [627, 101] width 432 height 36
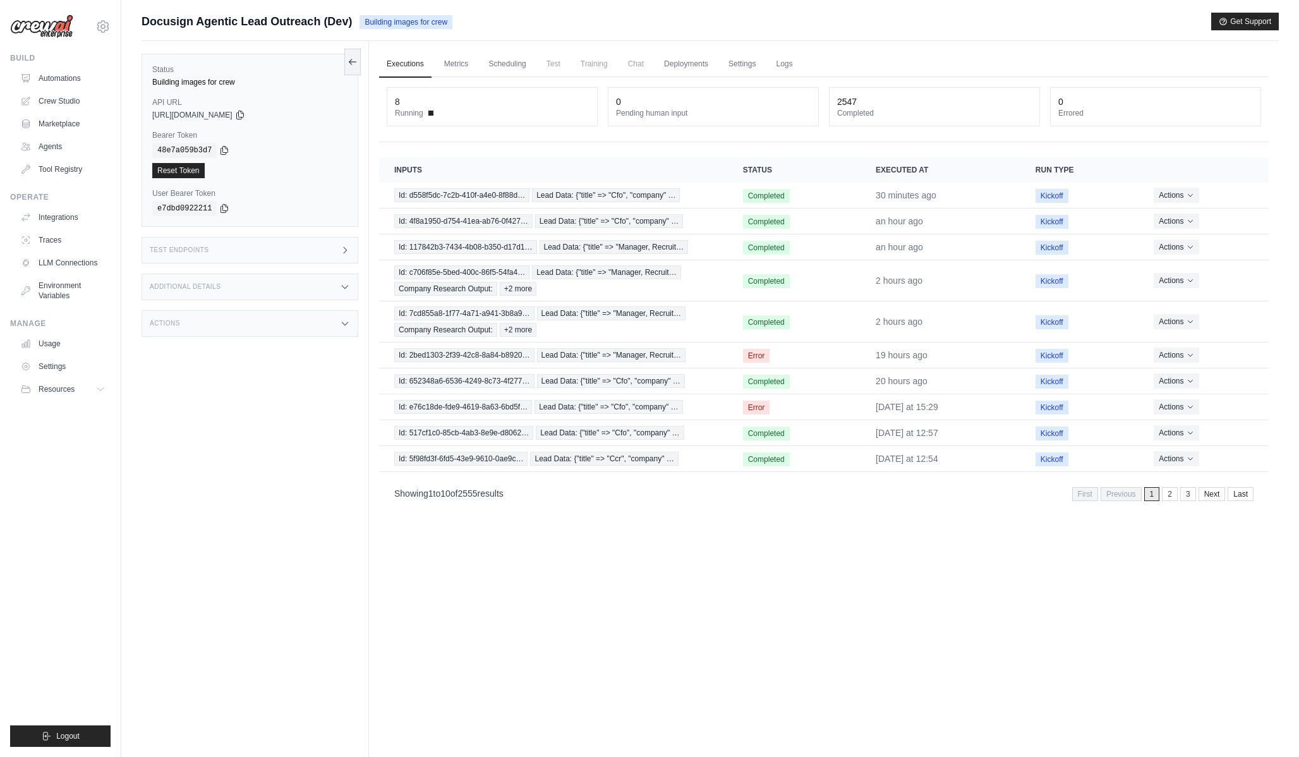
click at [222, 253] on div "Test Endpoints" at bounding box center [250, 250] width 217 height 27
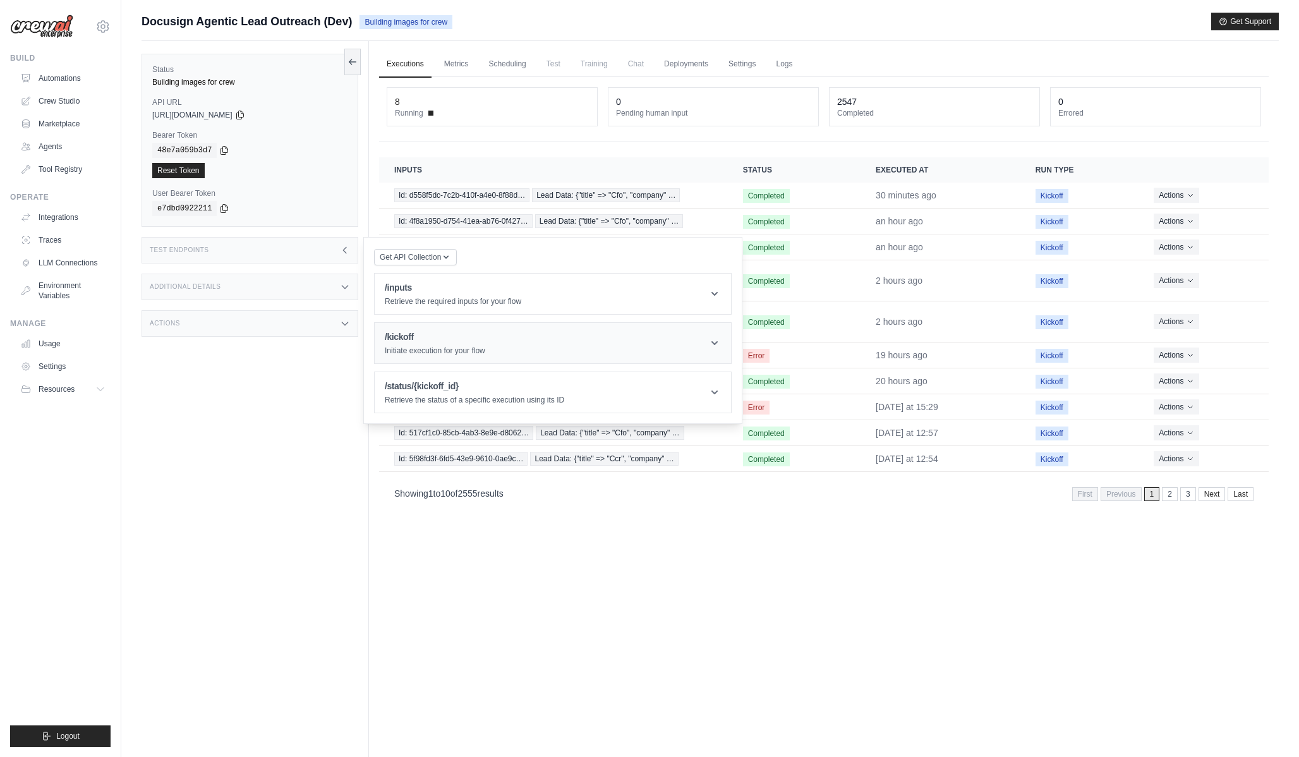
click at [485, 341] on h1 "/kickoff" at bounding box center [435, 337] width 100 height 13
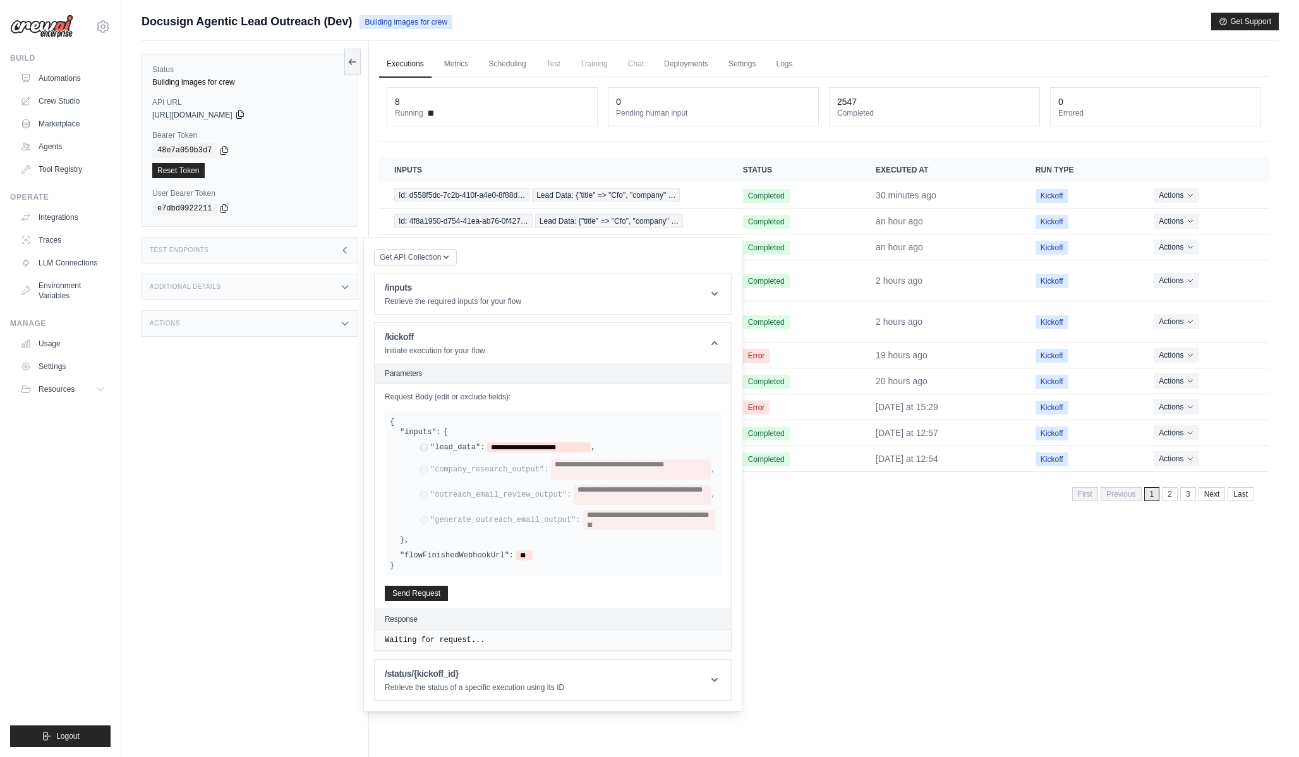
click at [245, 116] on icon at bounding box center [240, 114] width 10 height 10
click at [221, 159] on div "copied 48e7a059b3d7 Reset Token" at bounding box center [249, 160] width 195 height 35
click at [221, 155] on div "48e7a059b3d7" at bounding box center [249, 150] width 195 height 15
click at [219, 152] on icon at bounding box center [224, 150] width 10 height 10
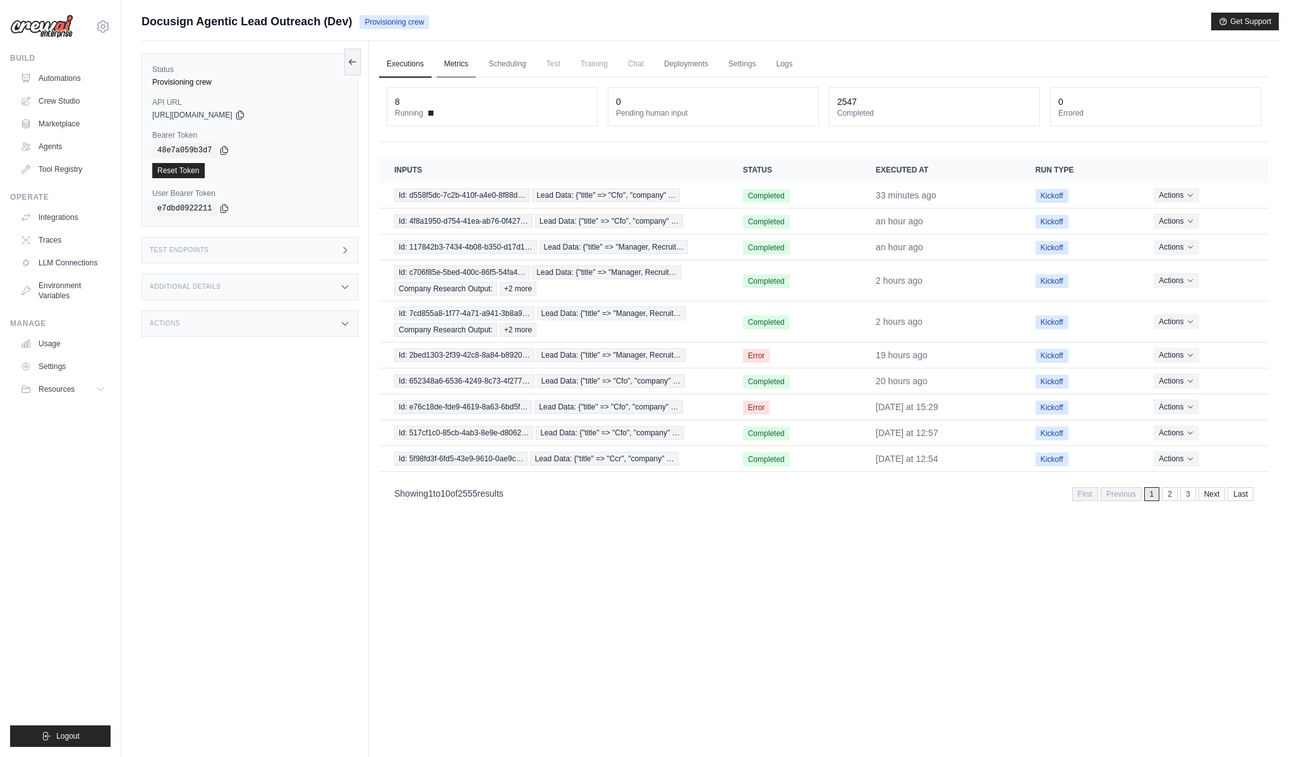
click at [457, 67] on link "Metrics" at bounding box center [457, 64] width 40 height 27
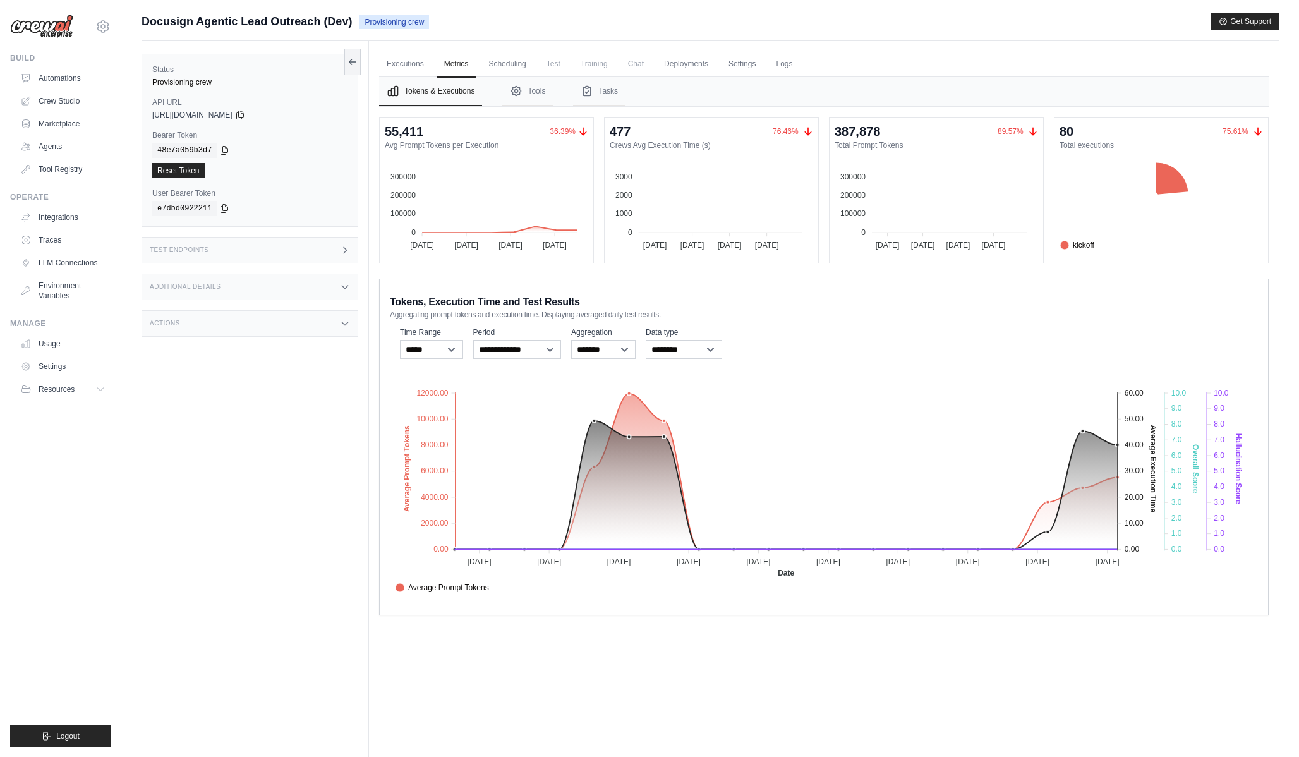
click at [406, 78] on button "Tokens & Executions" at bounding box center [430, 91] width 103 height 29
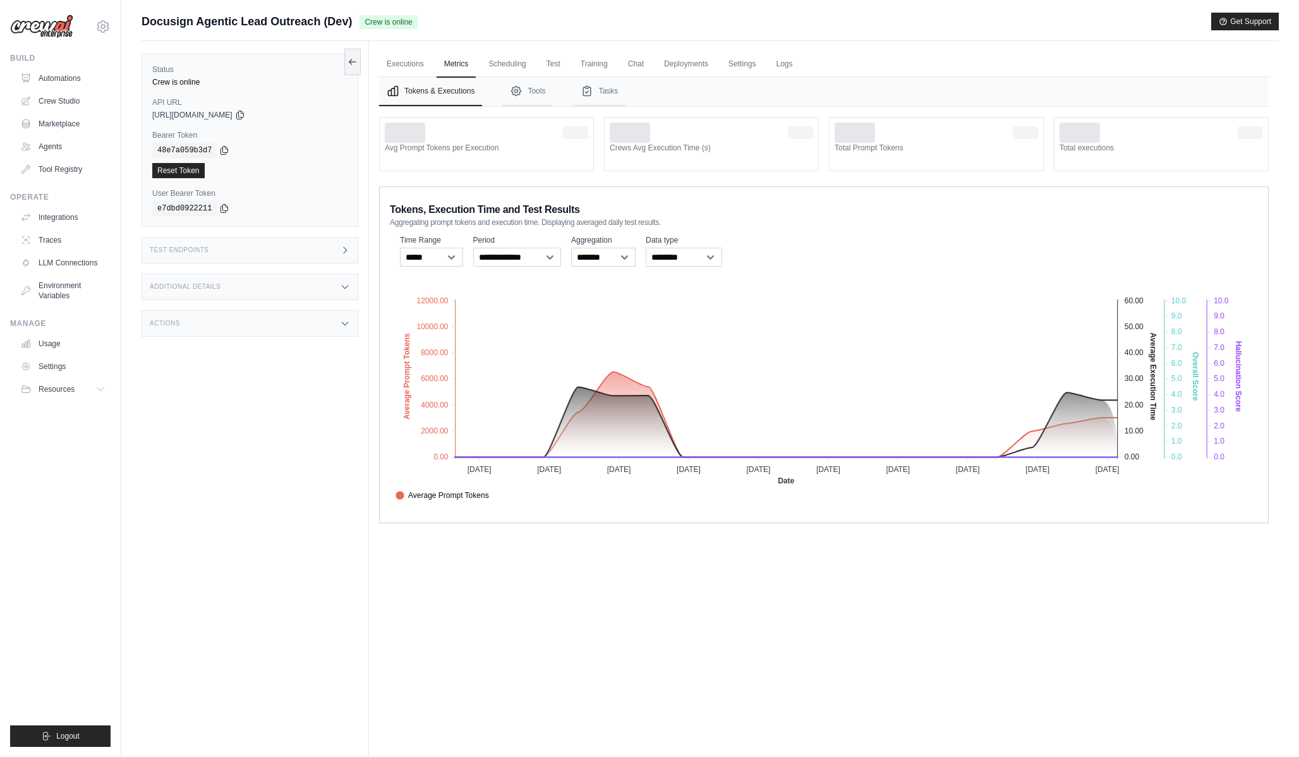
click at [480, 56] on ul "Executions Metrics Scheduling Test Training Chat Deployments Settings Logs" at bounding box center [824, 64] width 890 height 26
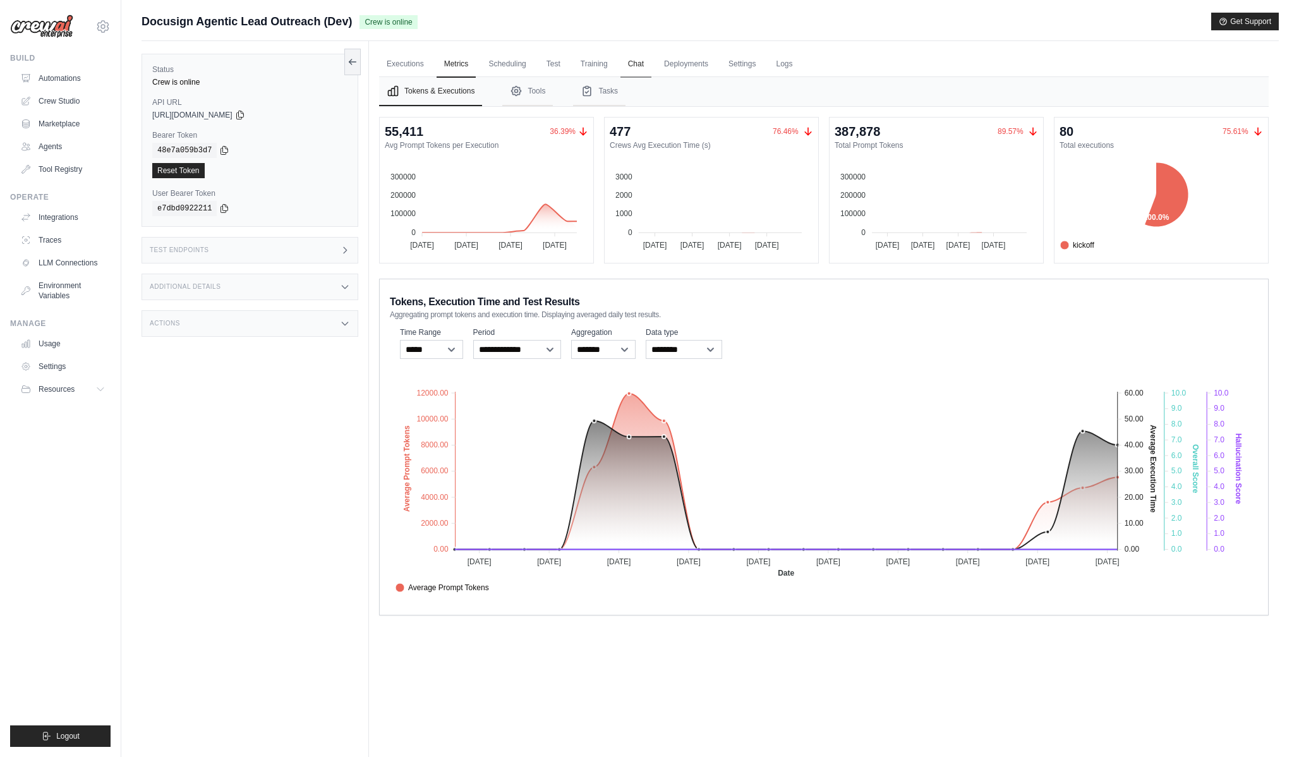
click at [628, 76] on link "Chat" at bounding box center [636, 64] width 31 height 27
click at [425, 69] on link "Executions" at bounding box center [405, 64] width 52 height 27
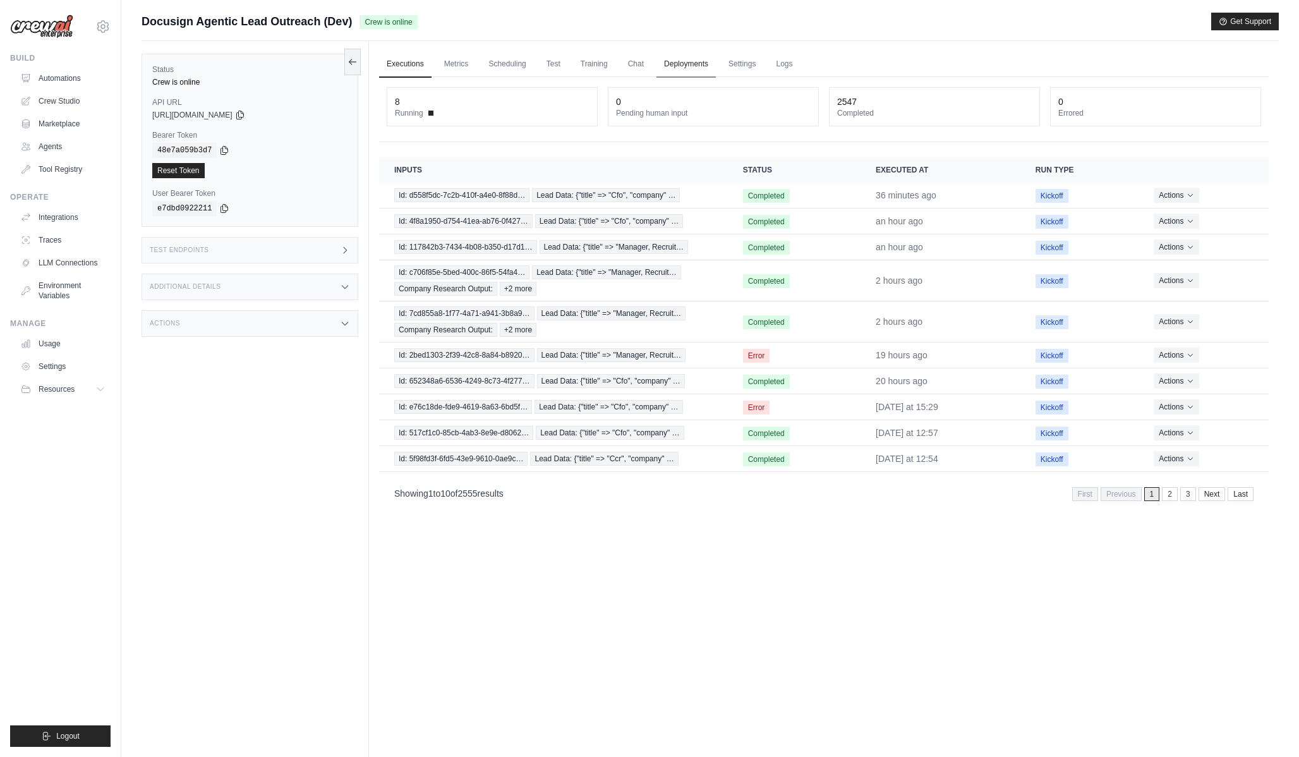
click at [666, 60] on link "Deployments" at bounding box center [686, 64] width 59 height 27
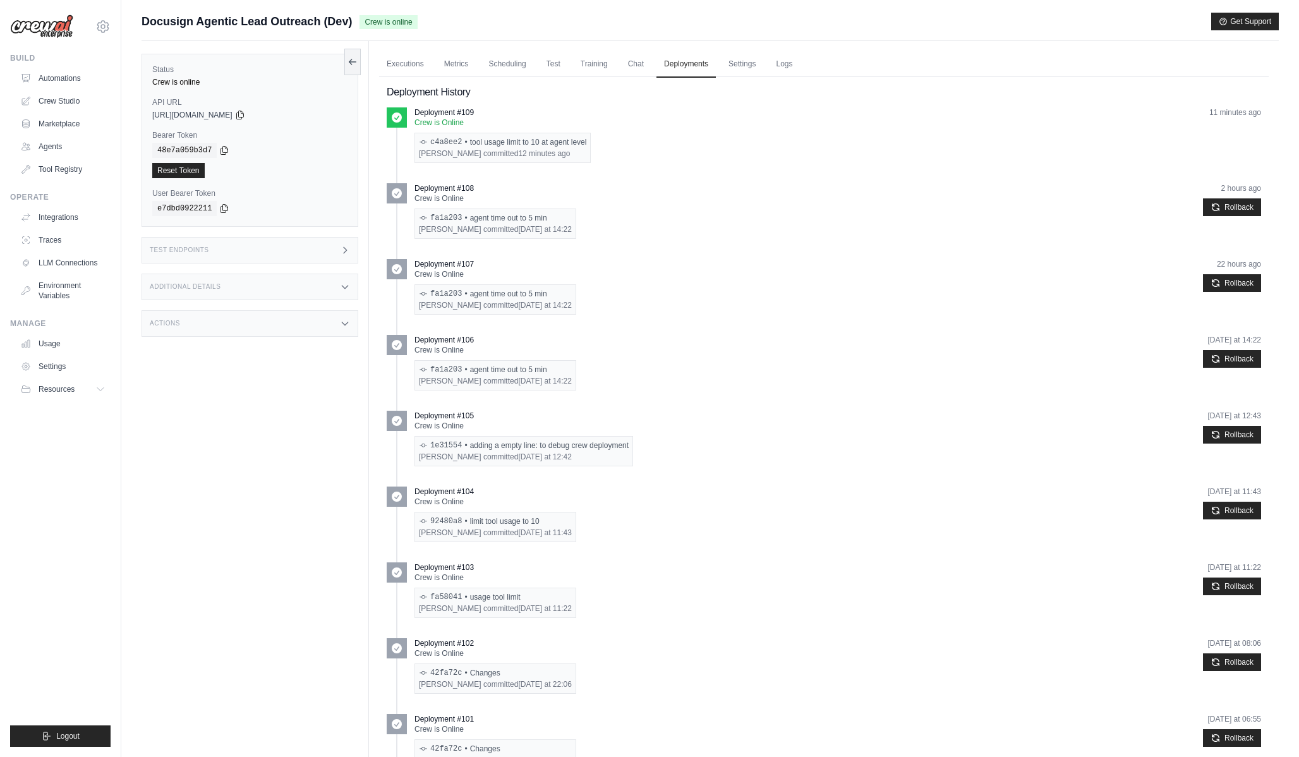
drag, startPoint x: 491, startPoint y: 143, endPoint x: 580, endPoint y: 143, distance: 88.5
click at [580, 143] on div "c4a8ee2 • tool usage limit to 10 at agent level" at bounding box center [502, 142] width 167 height 10
click at [537, 147] on div "c4a8ee2 • tool usage limit to 10 at agent level Pramod Lumburu committed 12 min…" at bounding box center [503, 148] width 176 height 30
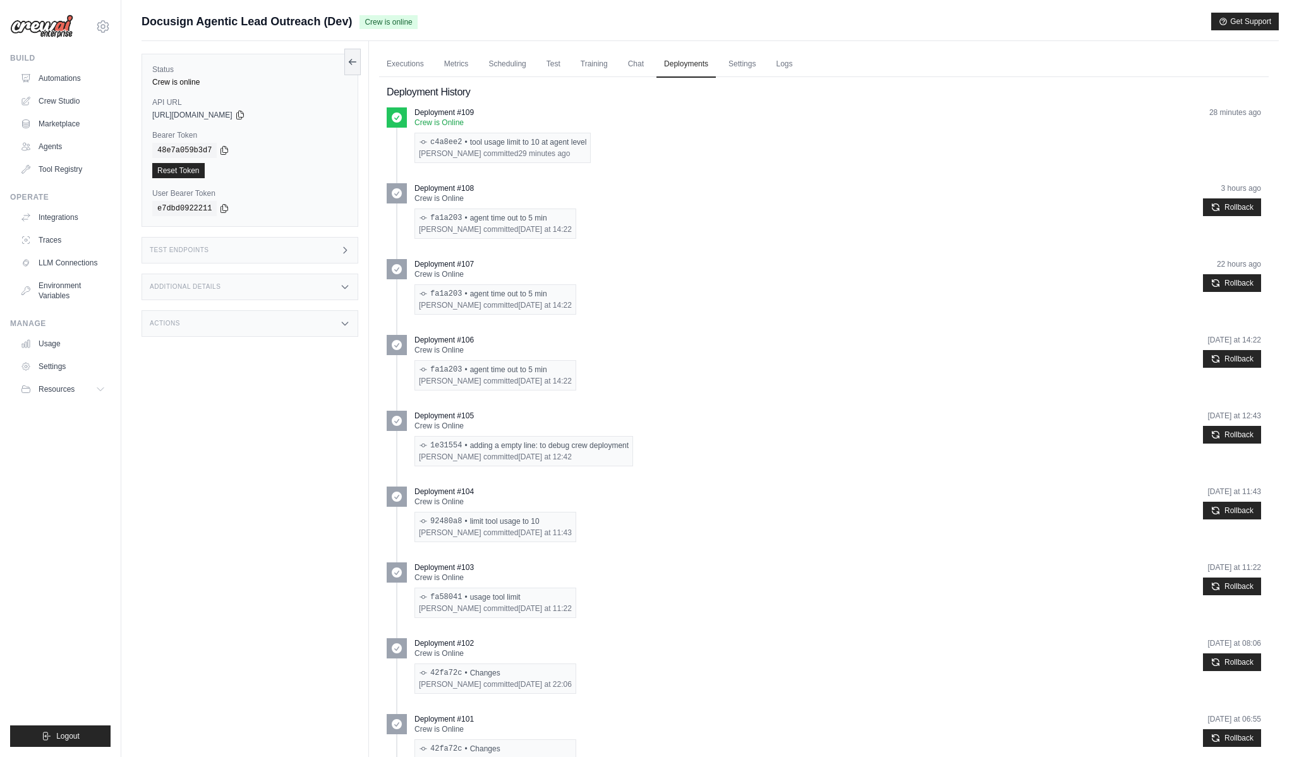
click at [238, 245] on div "Test Endpoints" at bounding box center [250, 250] width 217 height 27
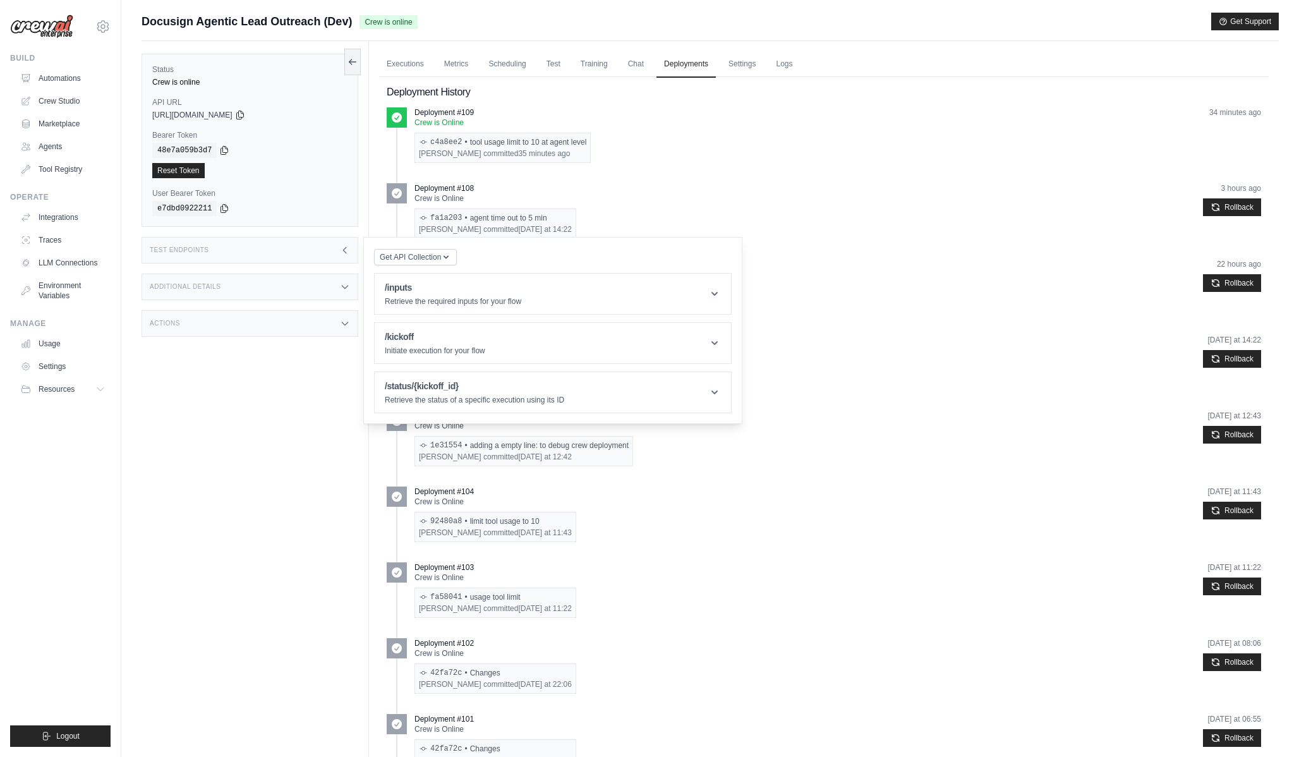
click at [416, 73] on link "Executions" at bounding box center [405, 64] width 52 height 27
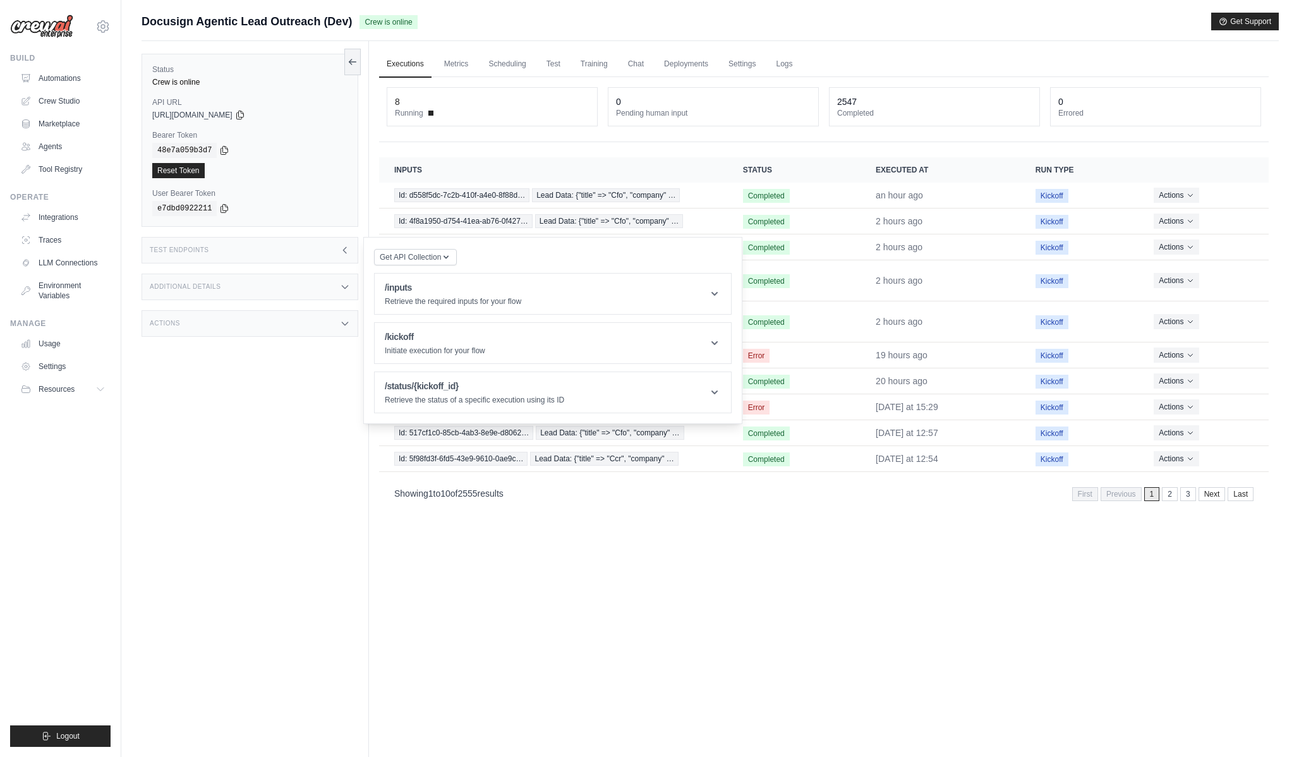
click at [337, 254] on div "Test Endpoints" at bounding box center [250, 250] width 217 height 27
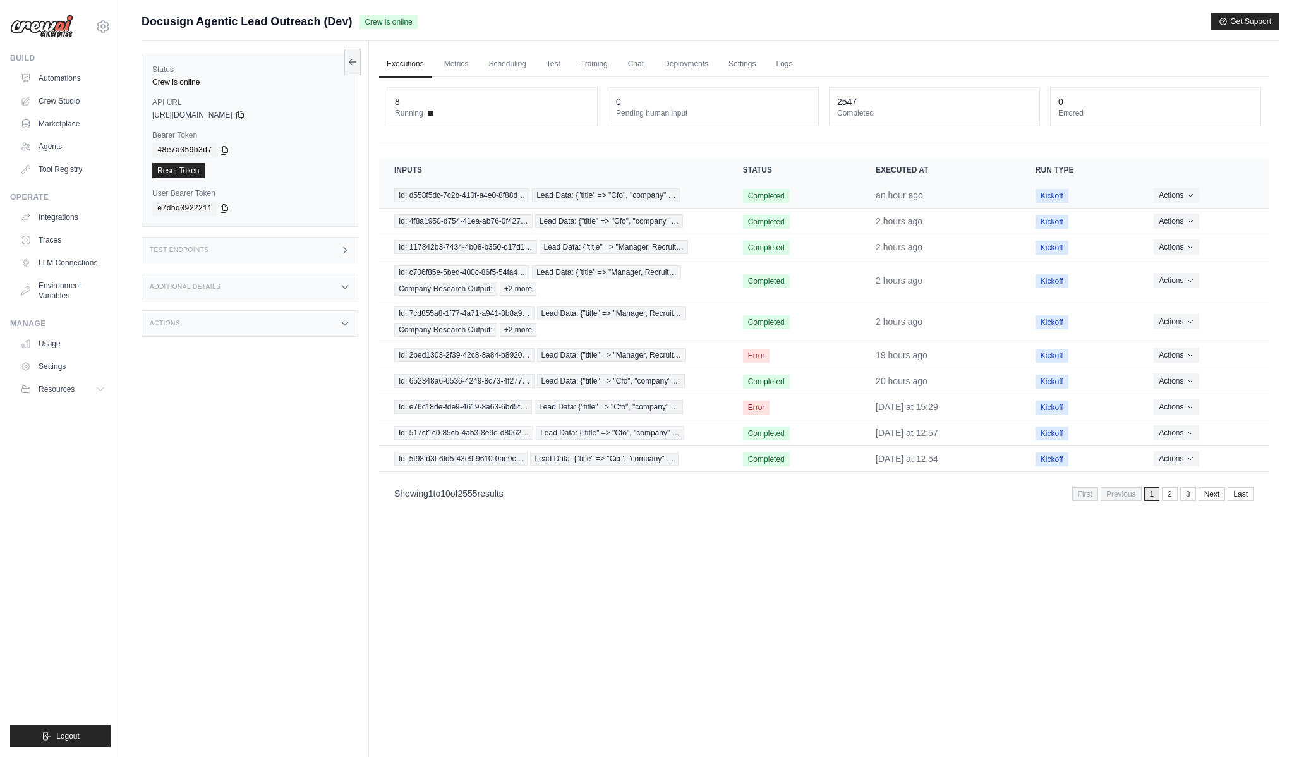
click at [786, 193] on td "Completed" at bounding box center [794, 196] width 133 height 26
click at [523, 196] on span "Id: d558f5dc-7c2b-410f-a4e0-8f88d…" at bounding box center [461, 195] width 135 height 14
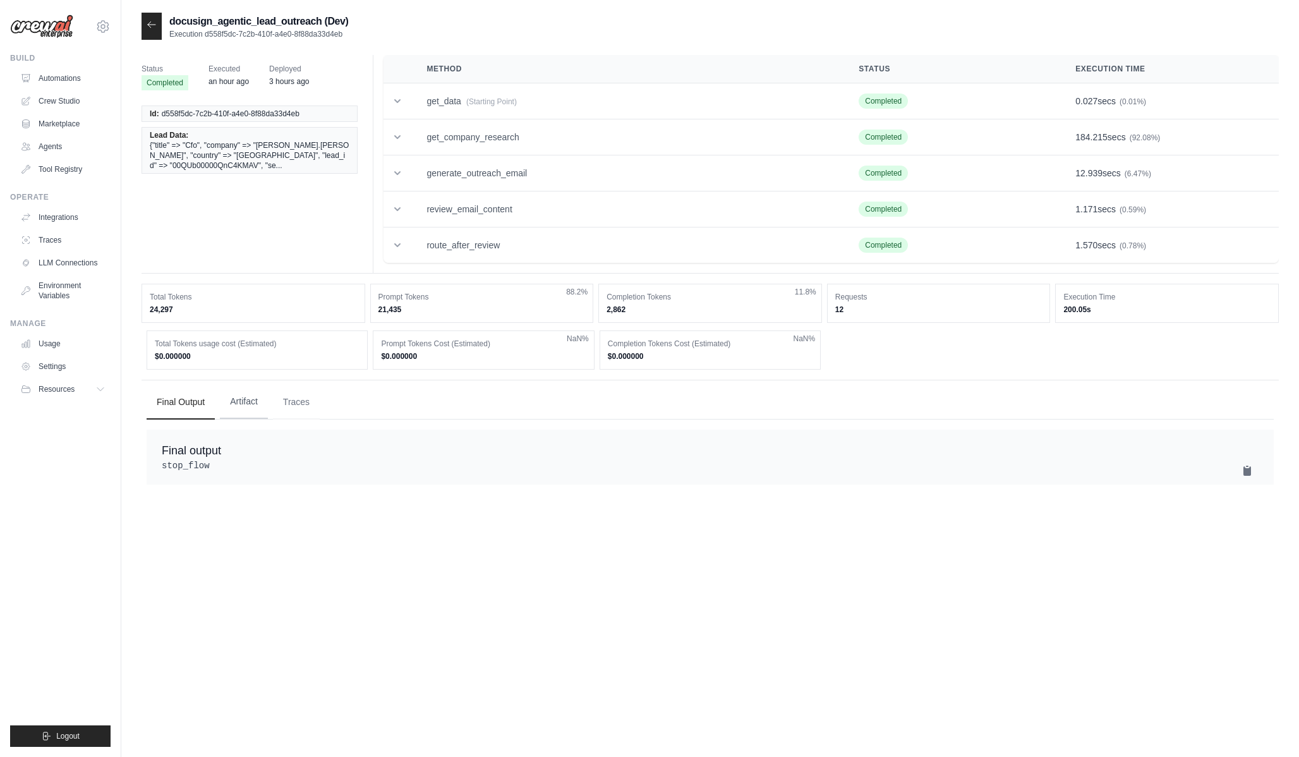
click at [229, 401] on button "Artifact" at bounding box center [244, 402] width 48 height 34
click at [514, 199] on td "review_email_content" at bounding box center [627, 210] width 432 height 36
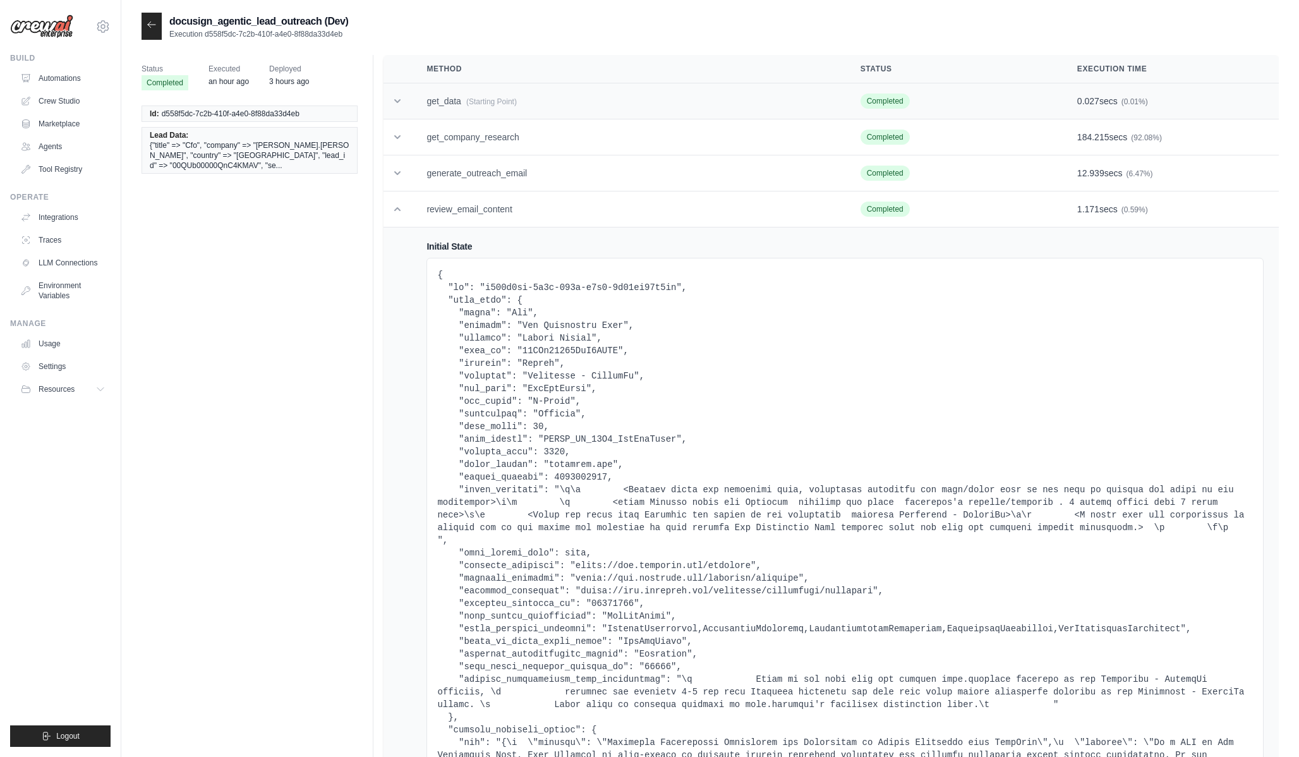
click at [528, 96] on td "get_data (Starting Point)" at bounding box center [628, 101] width 434 height 36
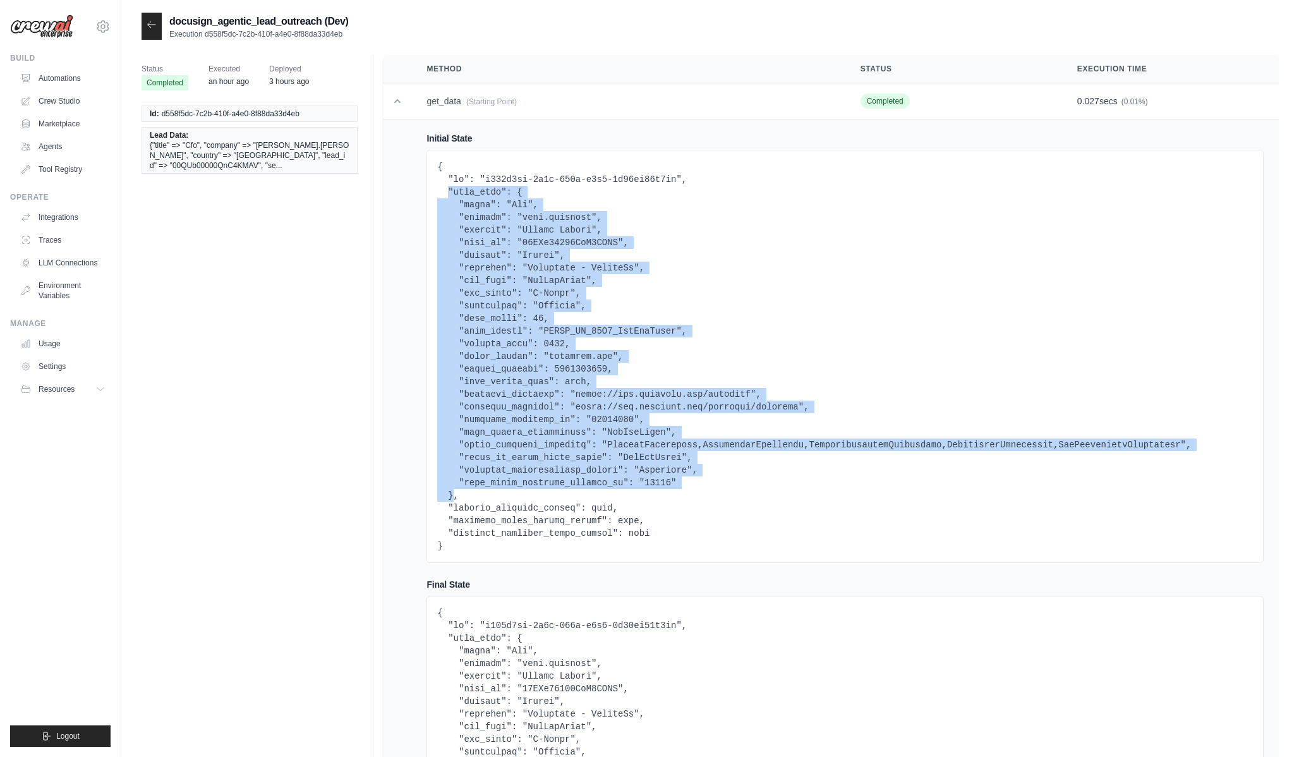
drag, startPoint x: 447, startPoint y: 189, endPoint x: 453, endPoint y: 494, distance: 304.7
click at [453, 494] on pre at bounding box center [845, 357] width 816 height 392
copy pre ""lead_data": { "title": "Cfo", "company": "[PERSON_NAME].[PERSON_NAME]", "count…"
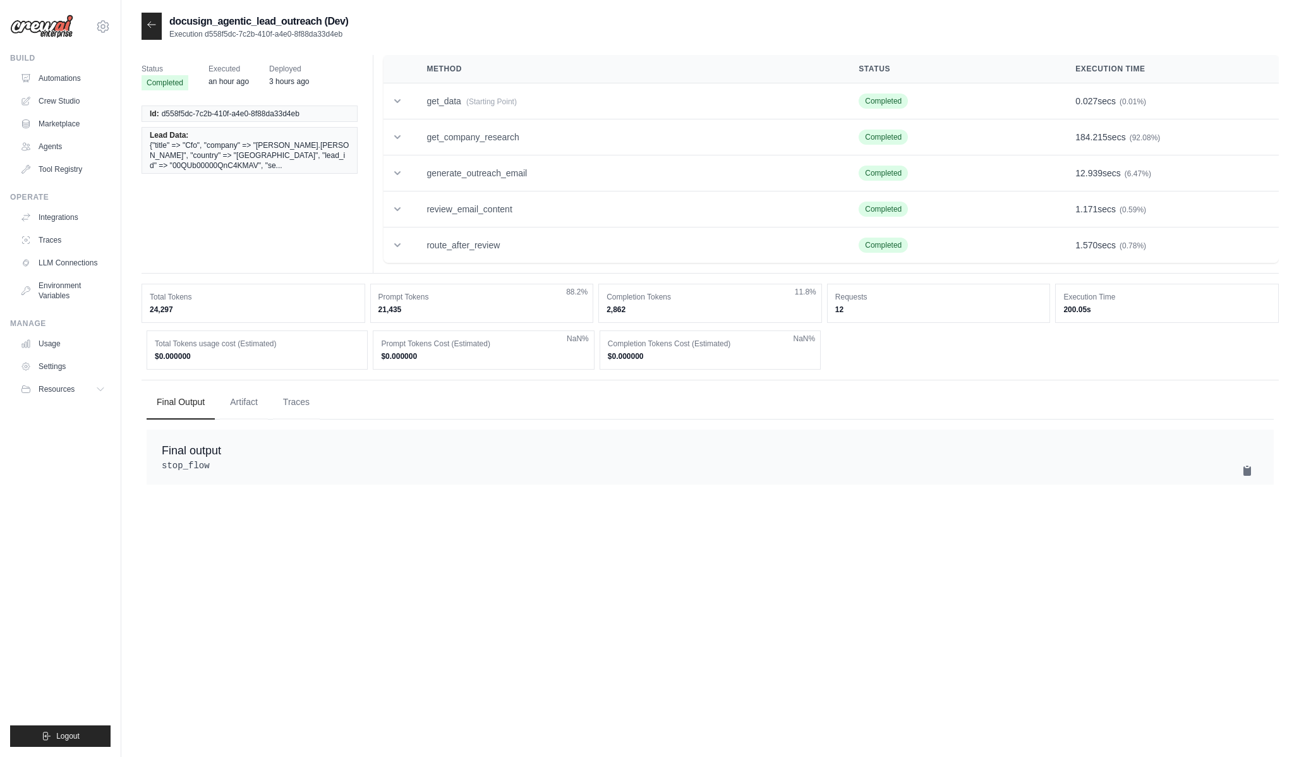
click at [148, 27] on icon at bounding box center [152, 25] width 10 height 10
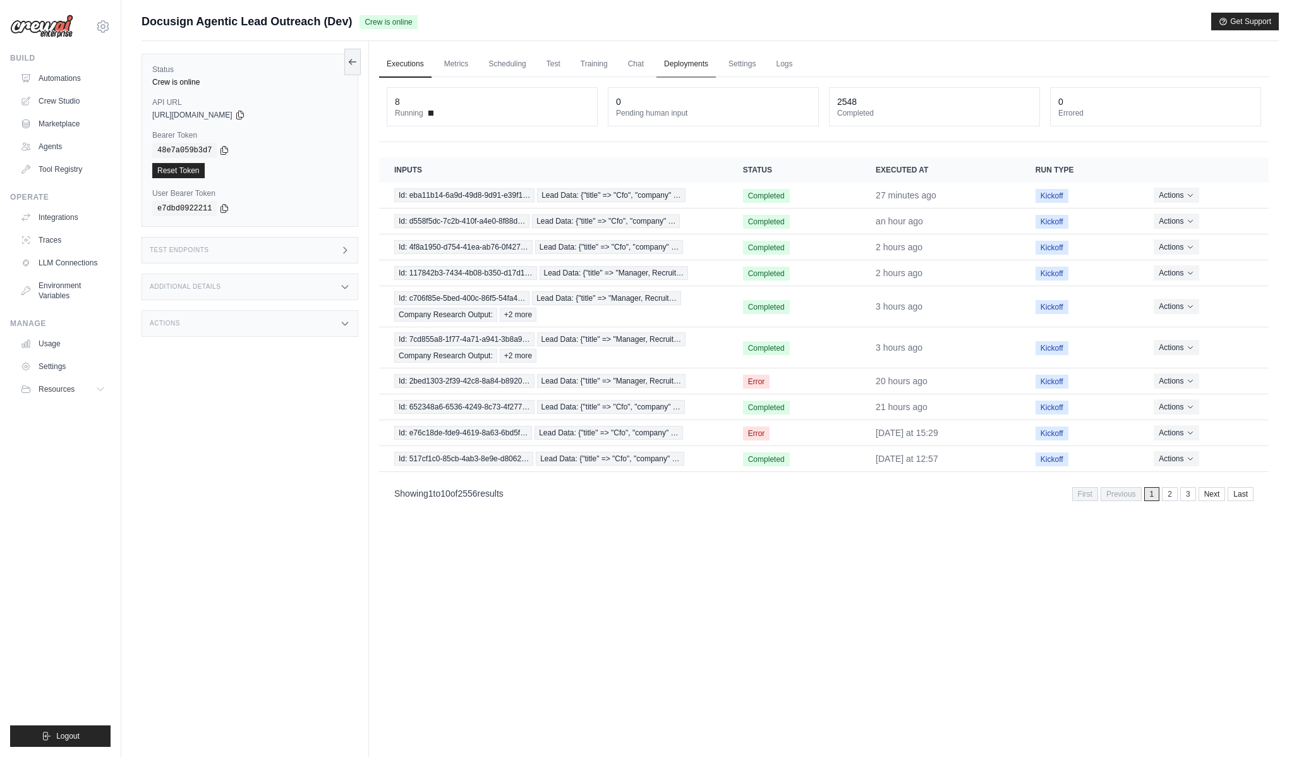
click at [677, 68] on link "Deployments" at bounding box center [686, 64] width 59 height 27
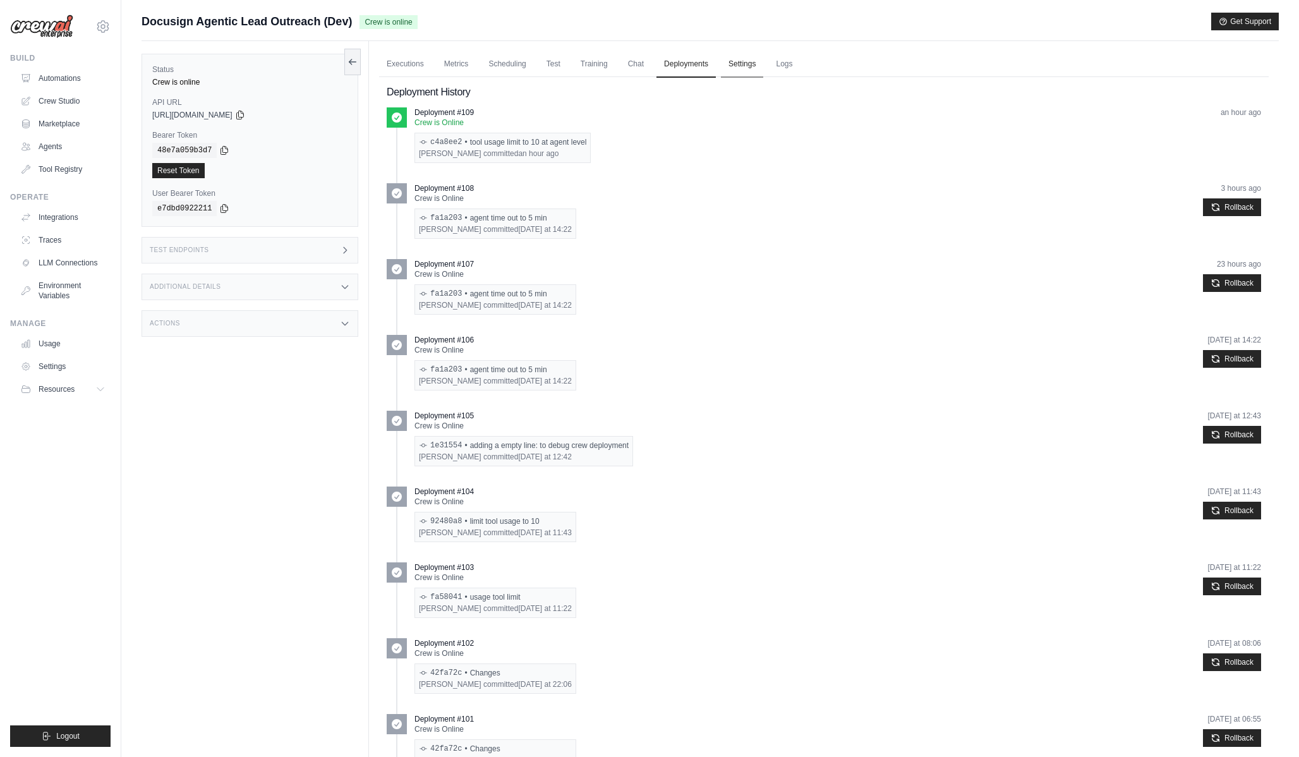
click at [739, 76] on link "Settings" at bounding box center [742, 64] width 42 height 27
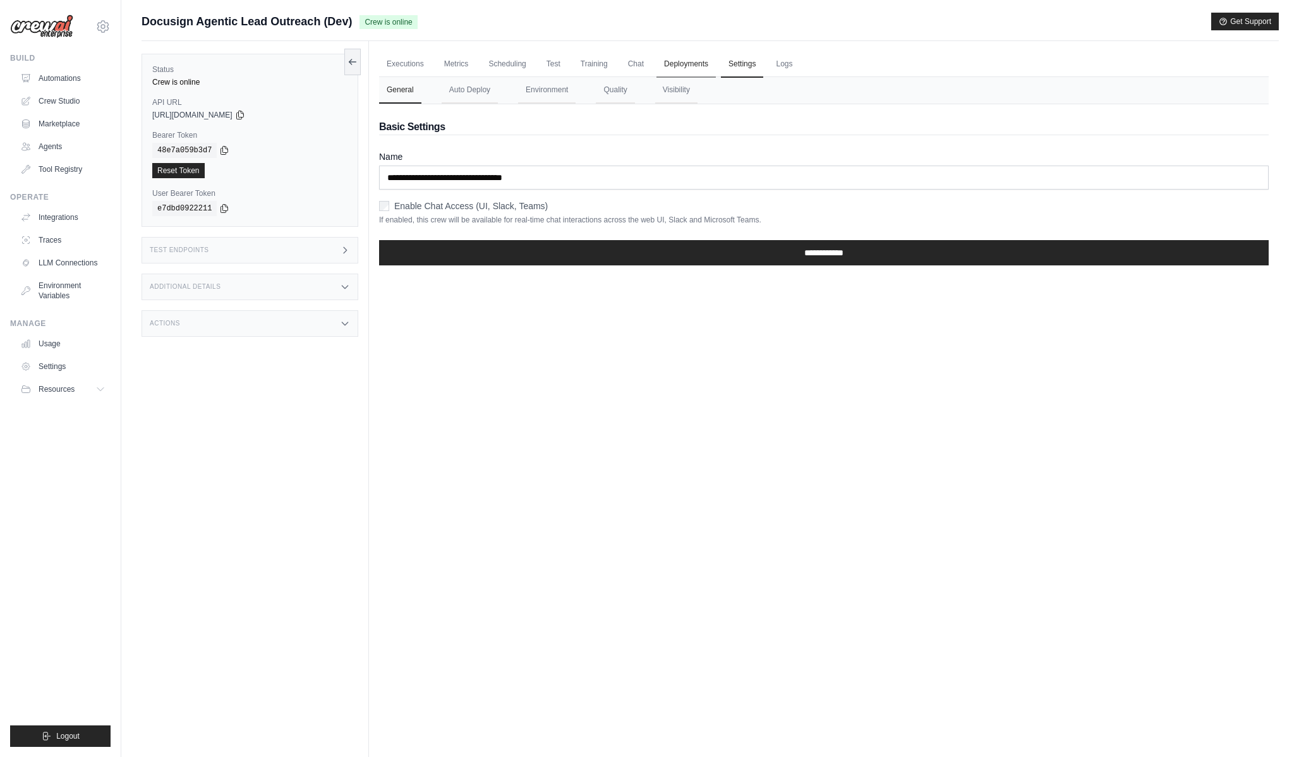
click at [709, 76] on link "Deployments" at bounding box center [686, 64] width 59 height 27
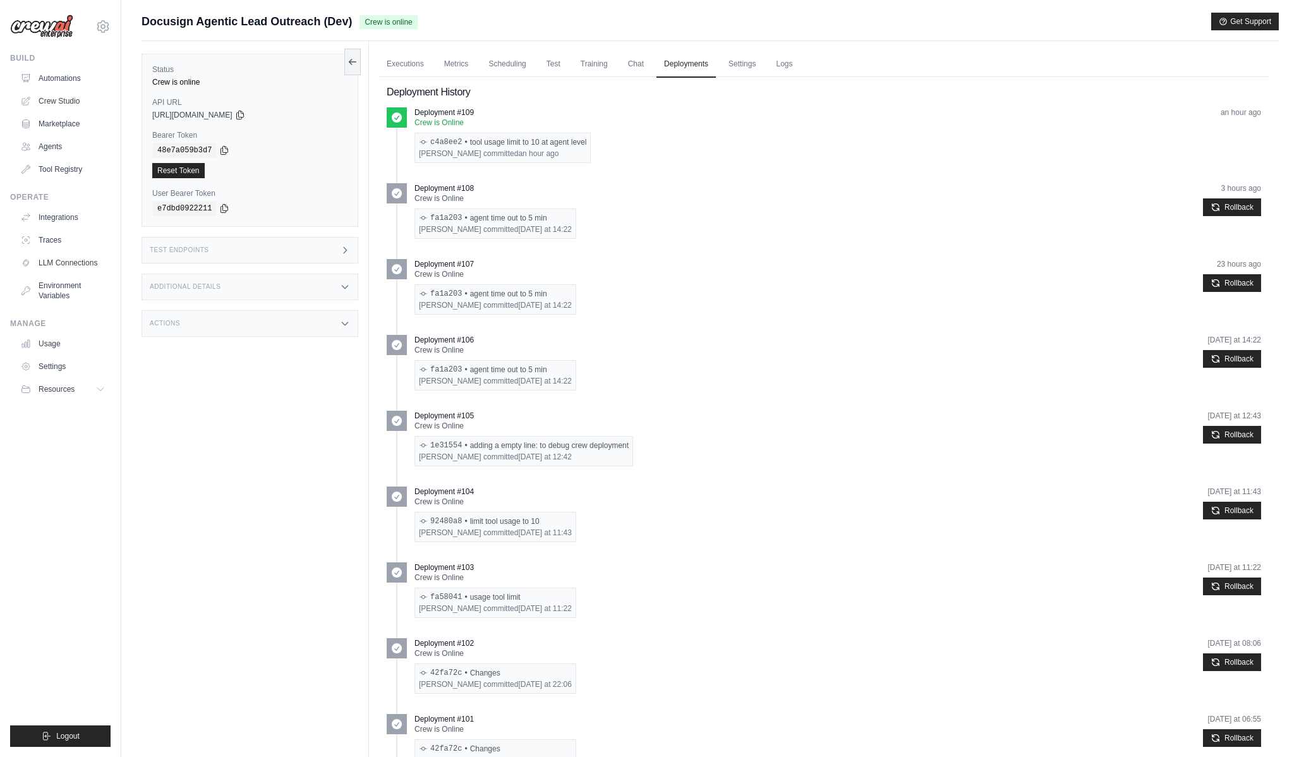
drag, startPoint x: 466, startPoint y: 140, endPoint x: 669, endPoint y: 142, distance: 203.5
click at [669, 142] on div "Deployment #109 Crew is Online c4a8ee2 • tool usage limit to 10 at agent level …" at bounding box center [838, 135] width 847 height 56
click at [468, 154] on div "Pramod Lumburu committed an hour ago" at bounding box center [502, 154] width 167 height 10
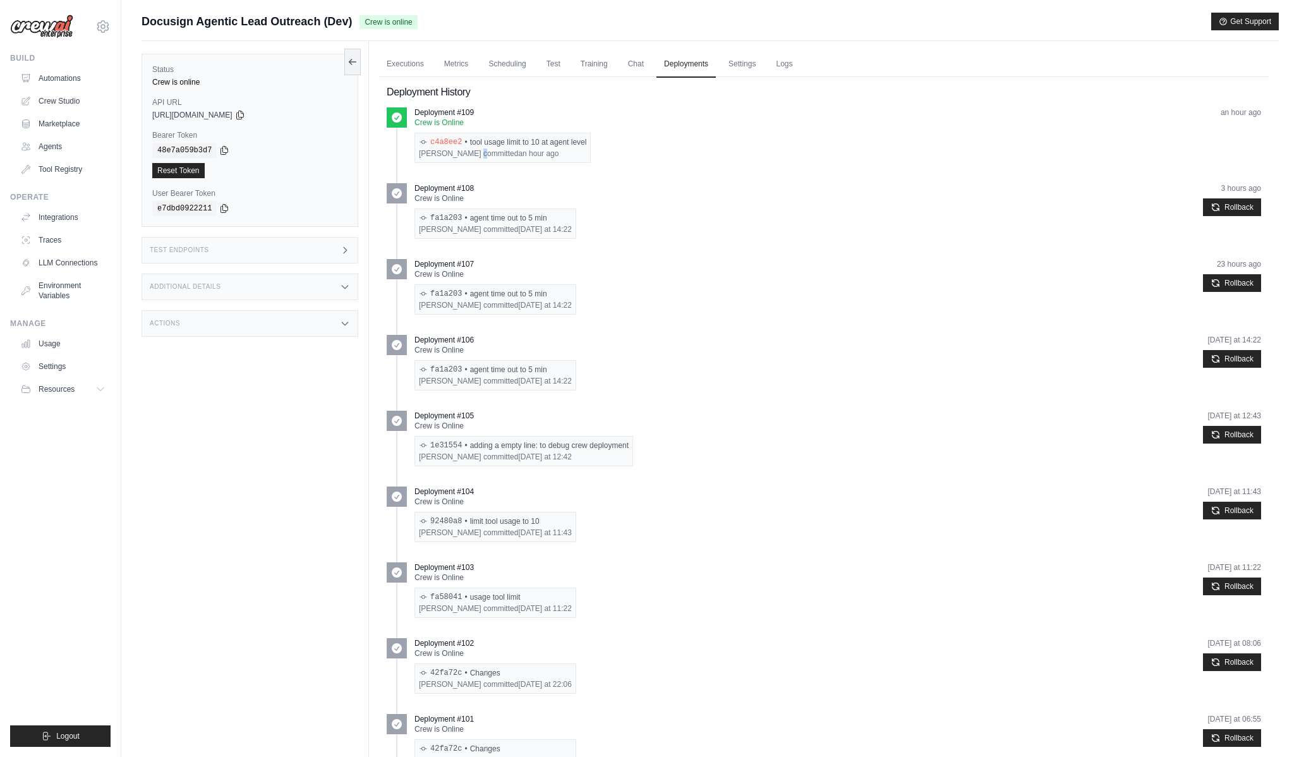
click at [454, 144] on link "c4a8ee2" at bounding box center [446, 142] width 32 height 10
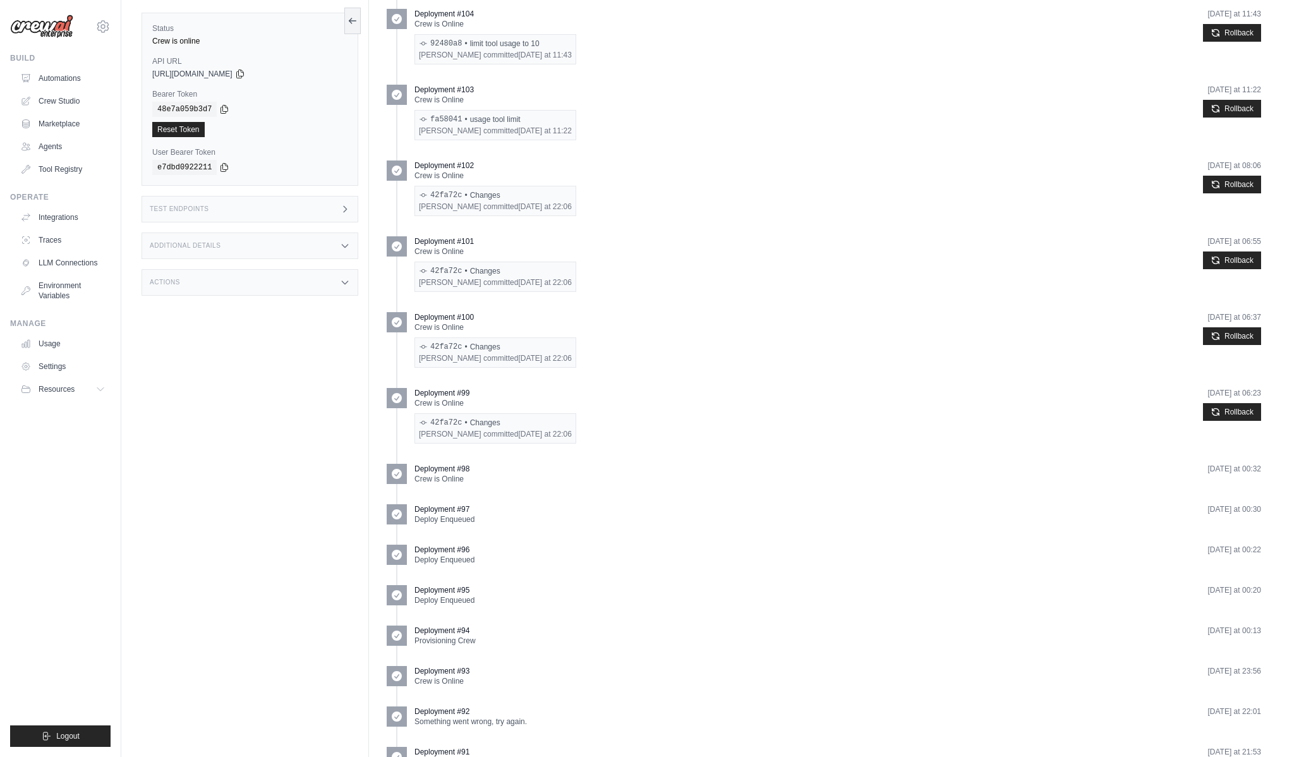
scroll to position [745, 0]
